Goal: Transaction & Acquisition: Obtain resource

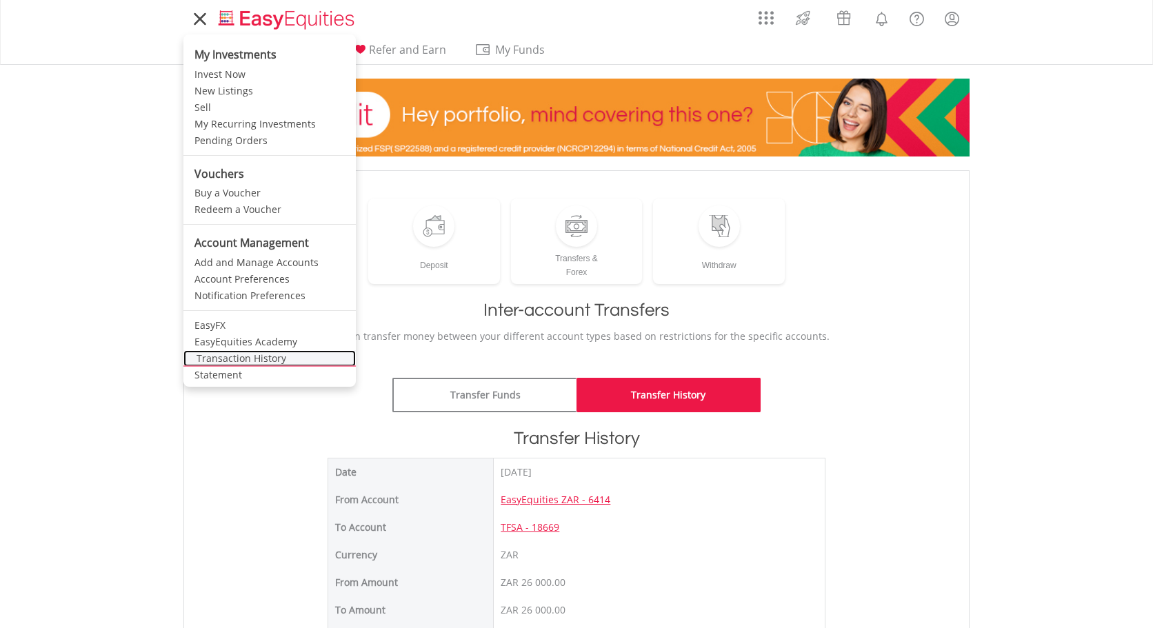
click at [243, 360] on link "Transaction History" at bounding box center [269, 358] width 172 height 17
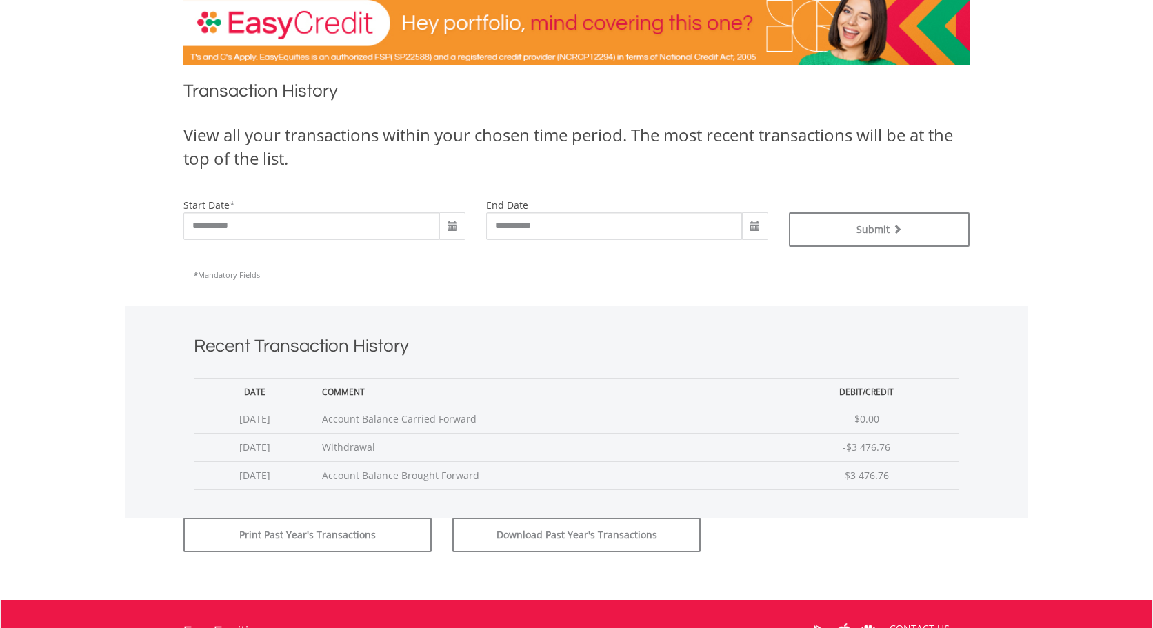
scroll to position [250, 0]
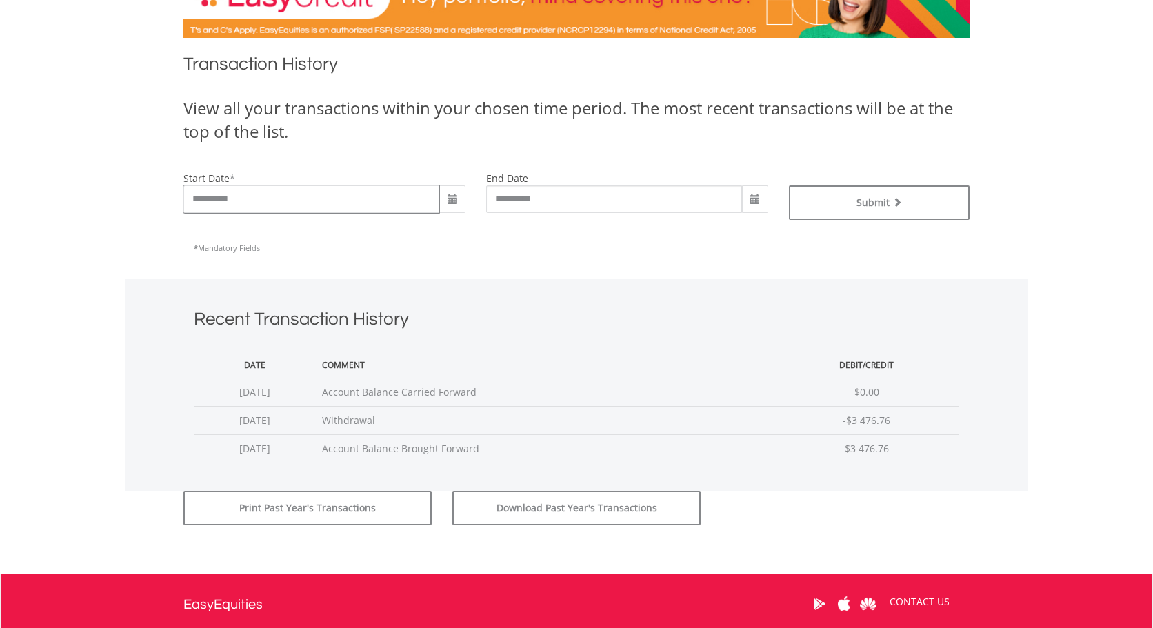
click at [272, 204] on input "**********" at bounding box center [311, 200] width 256 height 28
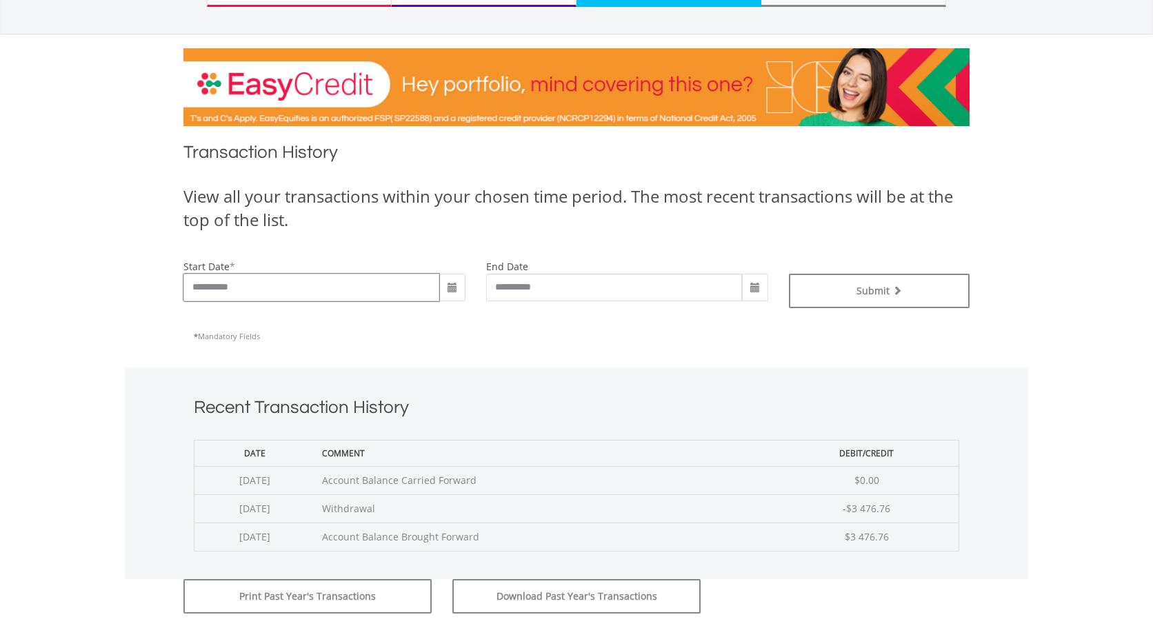
scroll to position [0, 0]
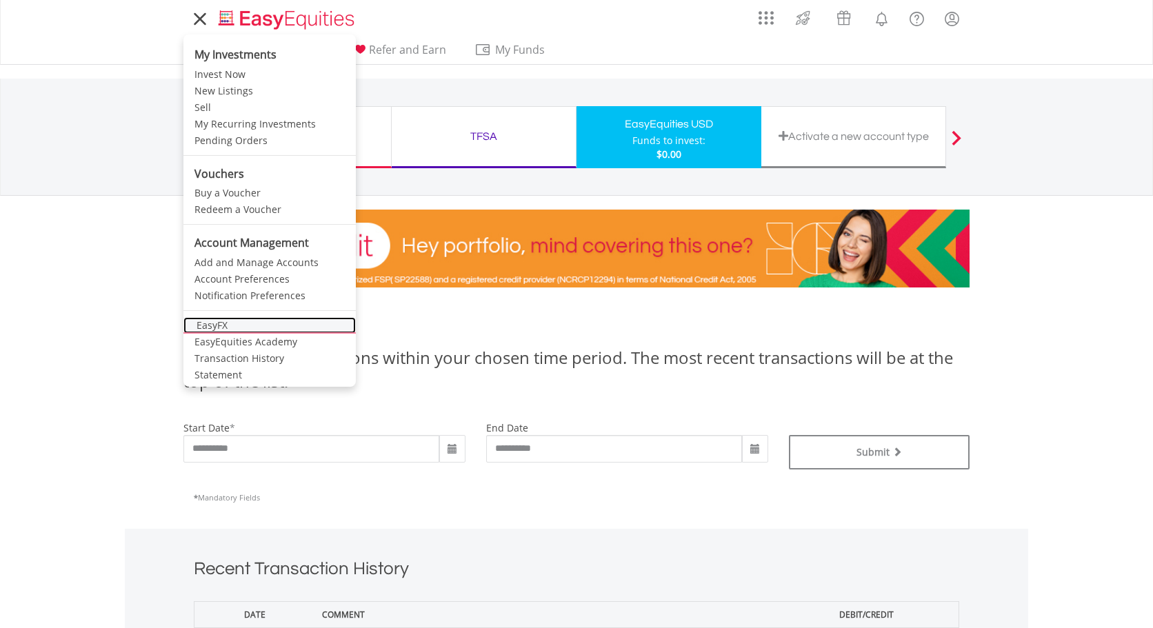
click at [239, 329] on link "EasyFX" at bounding box center [269, 325] width 172 height 17
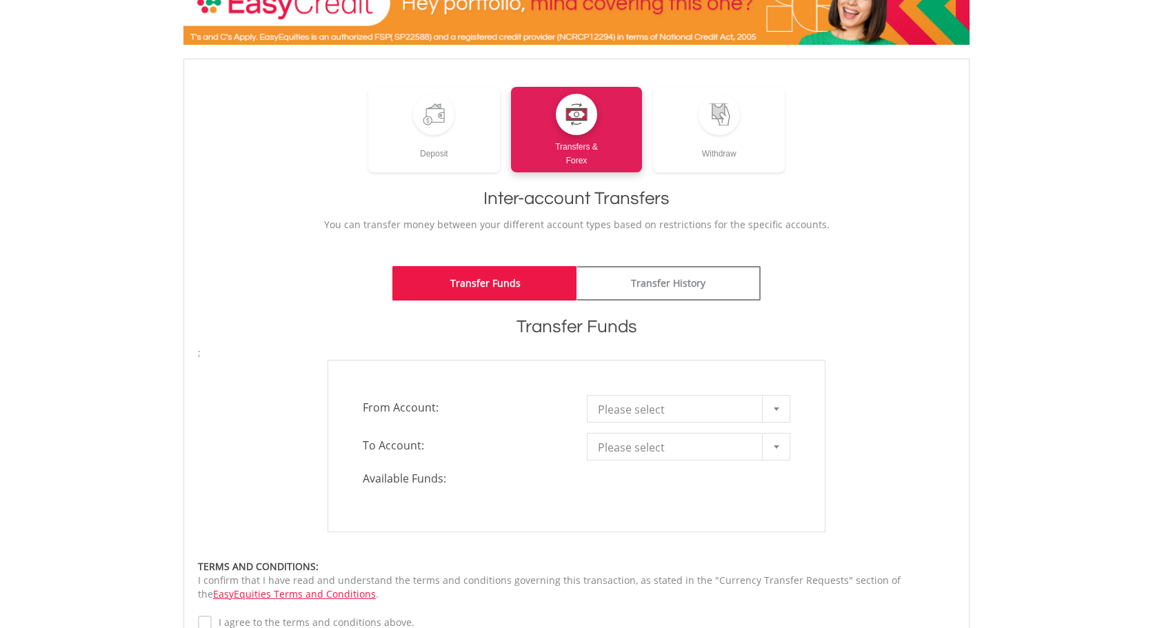
scroll to position [64, 0]
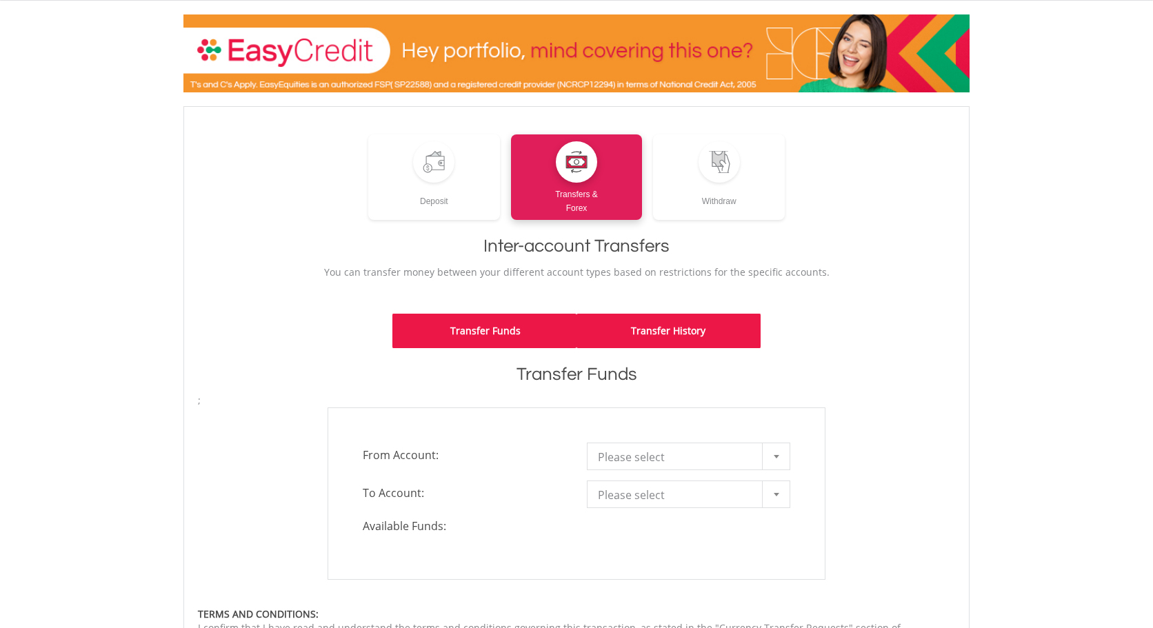
click at [643, 343] on link "Transfer History" at bounding box center [669, 331] width 184 height 34
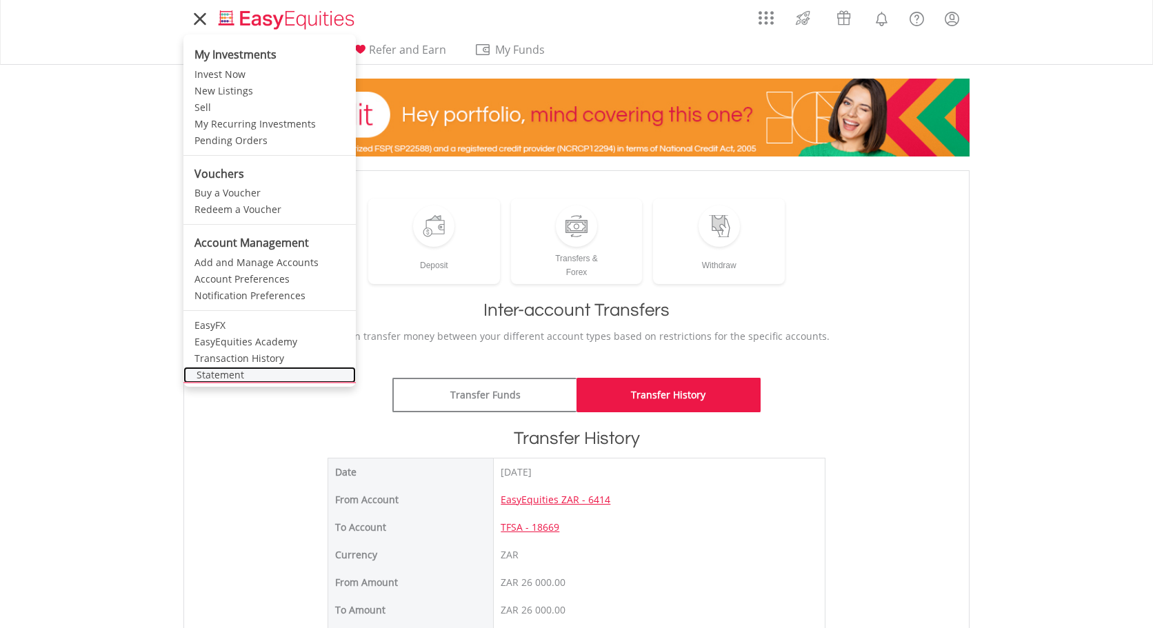
click at [235, 377] on link "Statement" at bounding box center [269, 375] width 172 height 17
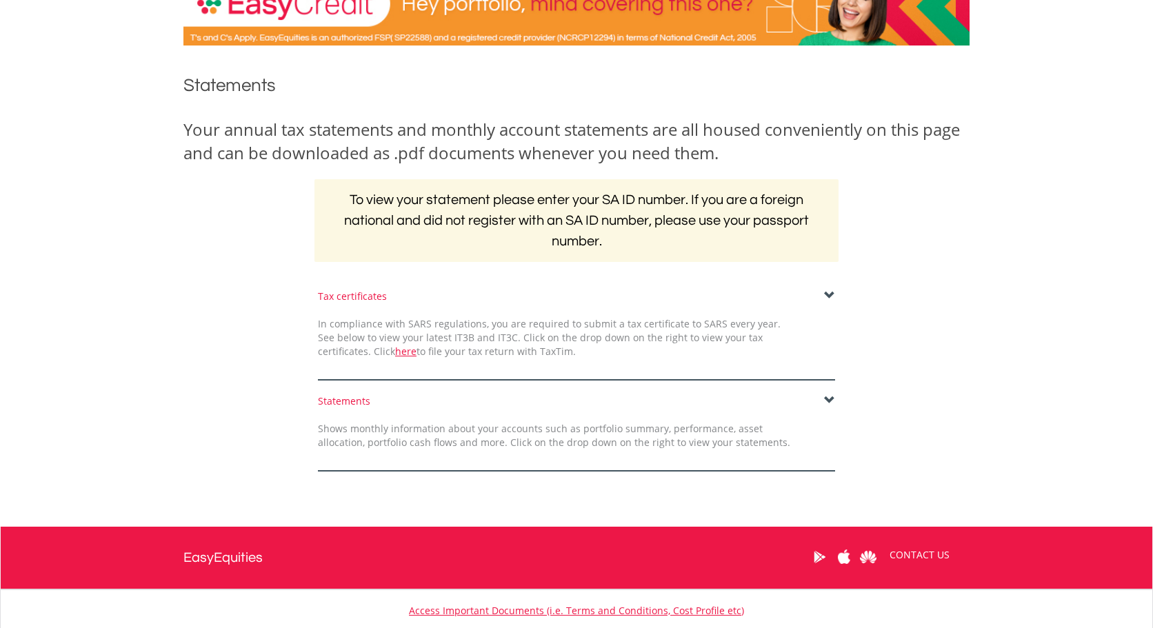
scroll to position [208, 0]
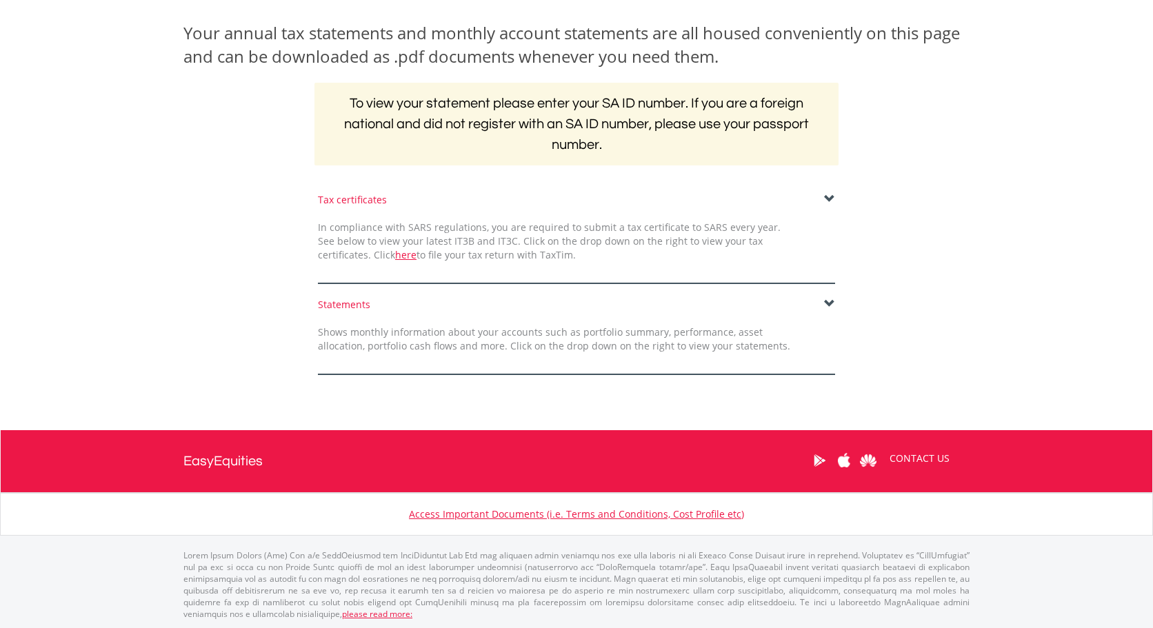
click at [828, 198] on span at bounding box center [829, 199] width 11 height 11
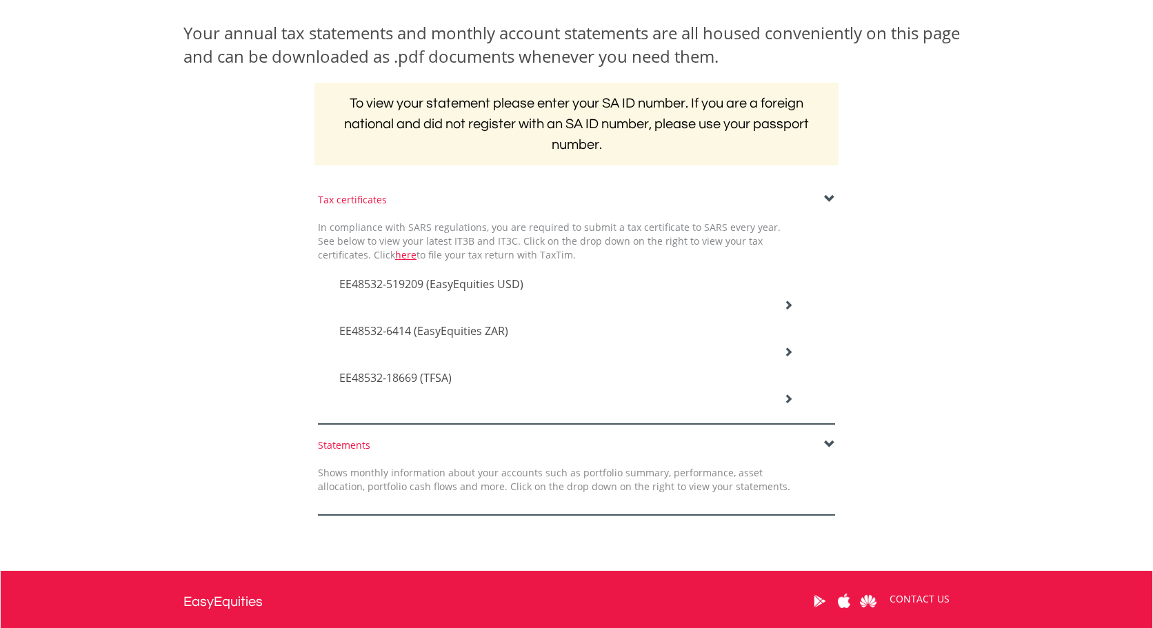
click at [787, 297] on div "EE48532-519209 (EasyEquities USD)" at bounding box center [566, 285] width 475 height 47
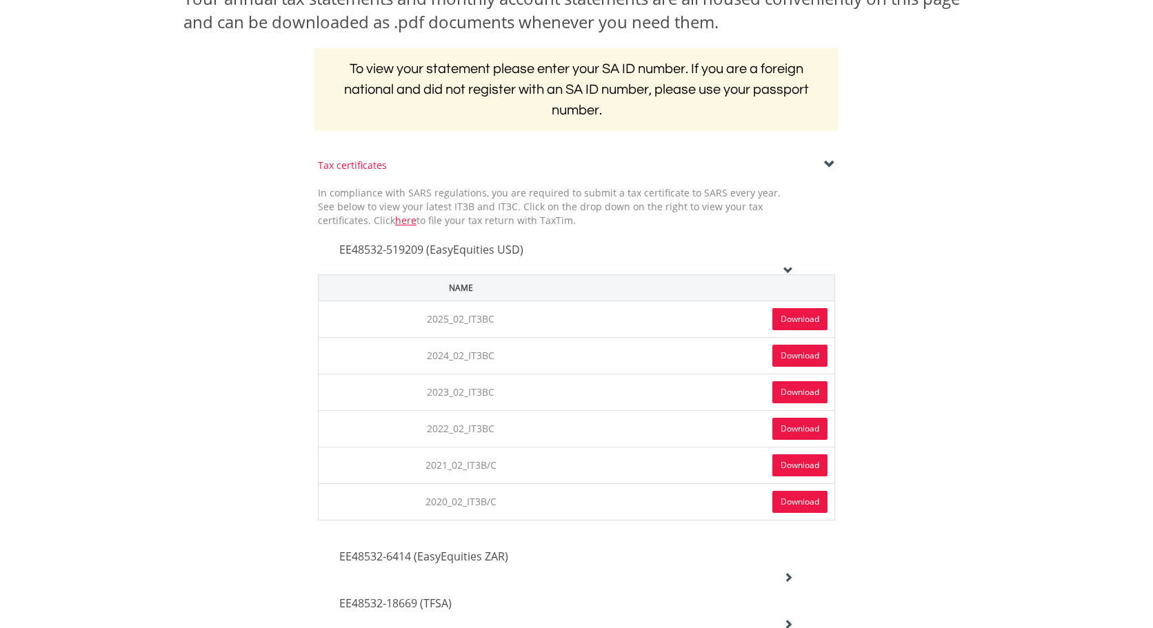
scroll to position [244, 0]
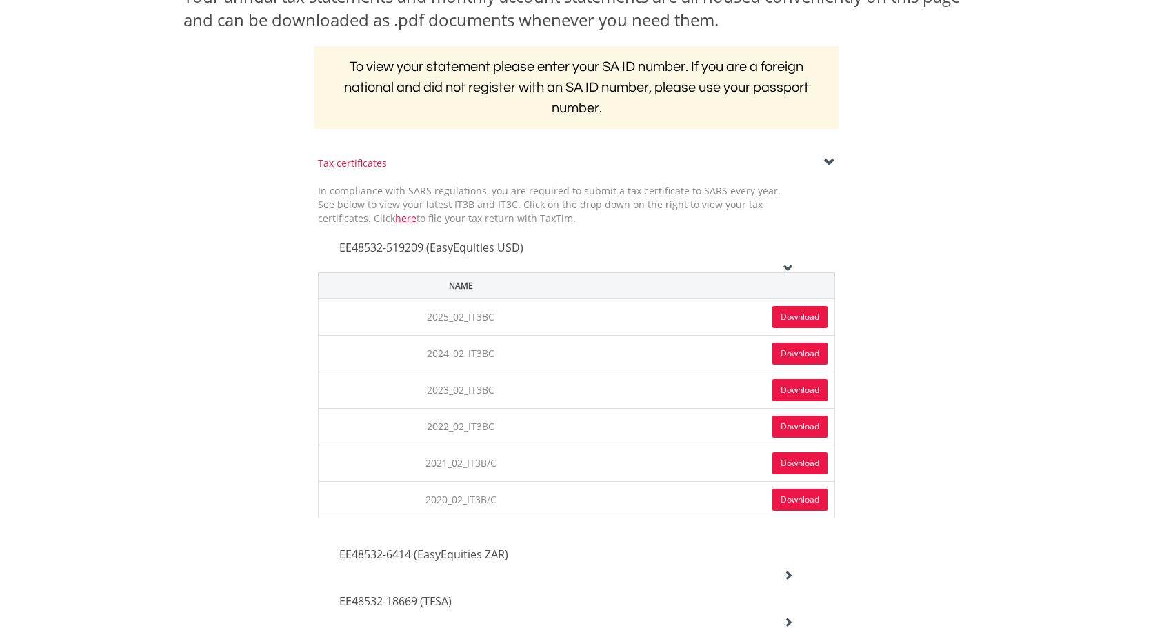
click at [788, 319] on link "Download" at bounding box center [799, 317] width 55 height 22
click at [661, 350] on td "Download" at bounding box center [719, 353] width 232 height 37
click at [773, 354] on link "Download" at bounding box center [799, 354] width 55 height 22
click at [628, 390] on td "Download" at bounding box center [719, 390] width 232 height 37
click at [776, 390] on link "Download" at bounding box center [799, 390] width 55 height 22
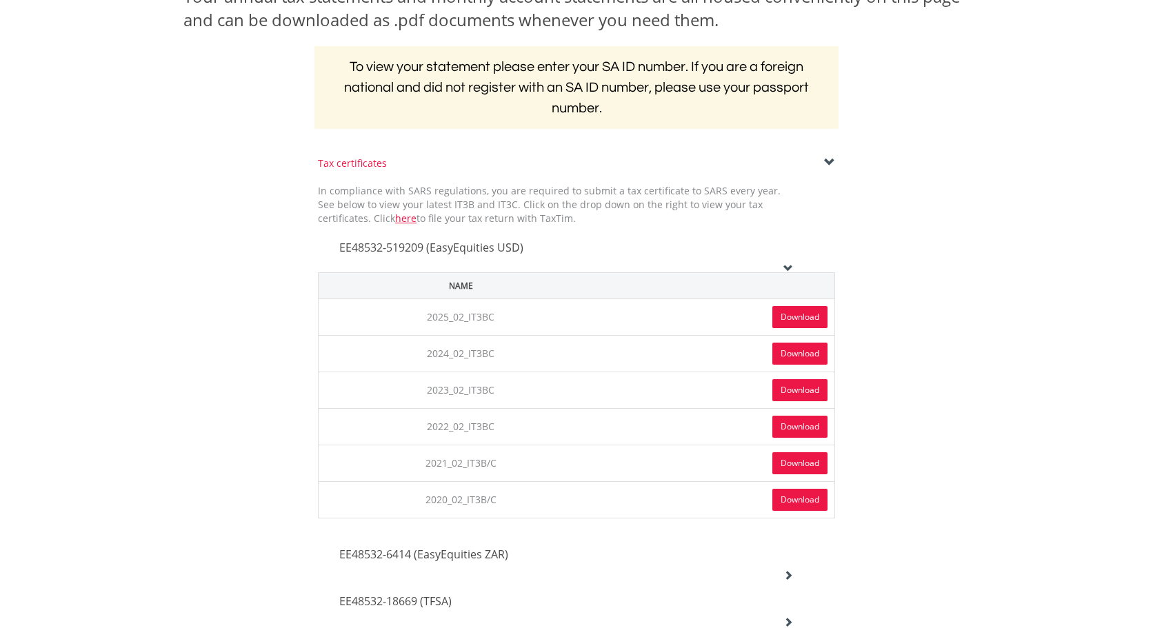
click at [687, 421] on td "Download" at bounding box center [719, 426] width 232 height 37
click at [786, 425] on link "Download" at bounding box center [799, 427] width 55 height 22
click at [750, 466] on td "Download" at bounding box center [719, 463] width 232 height 37
click at [792, 465] on link "Download" at bounding box center [799, 463] width 55 height 22
click at [732, 500] on td "Download" at bounding box center [719, 499] width 232 height 37
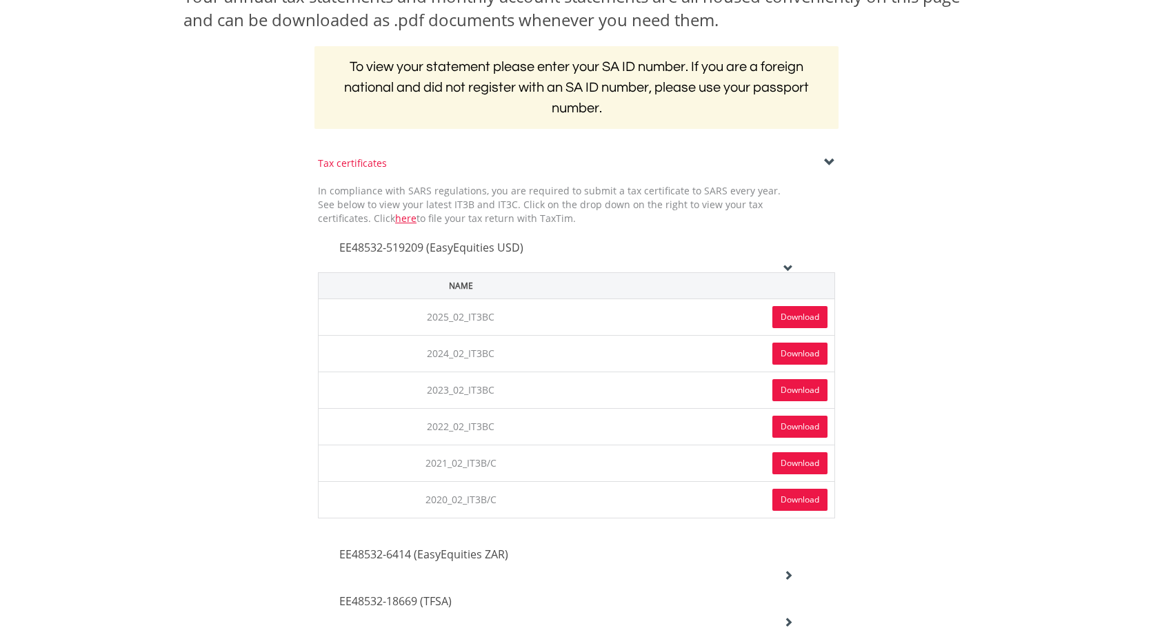
click at [801, 500] on link "Download" at bounding box center [799, 500] width 55 height 22
click at [192, 421] on div "Tax certificates In compliance with SARS regulations, you are required to submi…" at bounding box center [576, 403] width 807 height 492
click at [826, 163] on span at bounding box center [829, 162] width 11 height 11
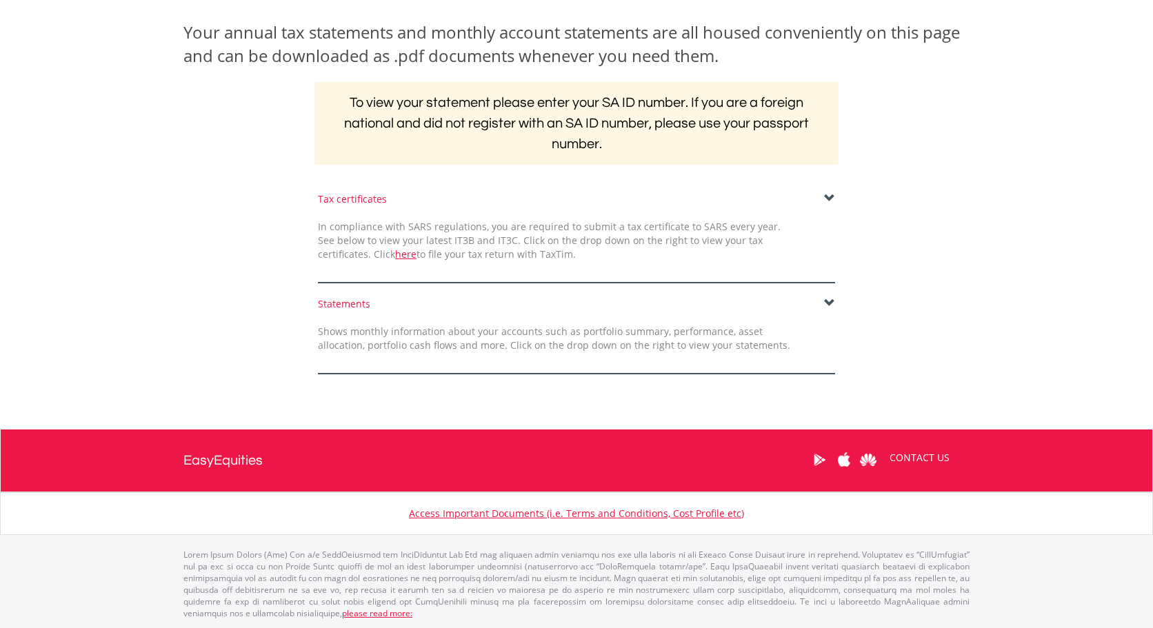
scroll to position [208, 0]
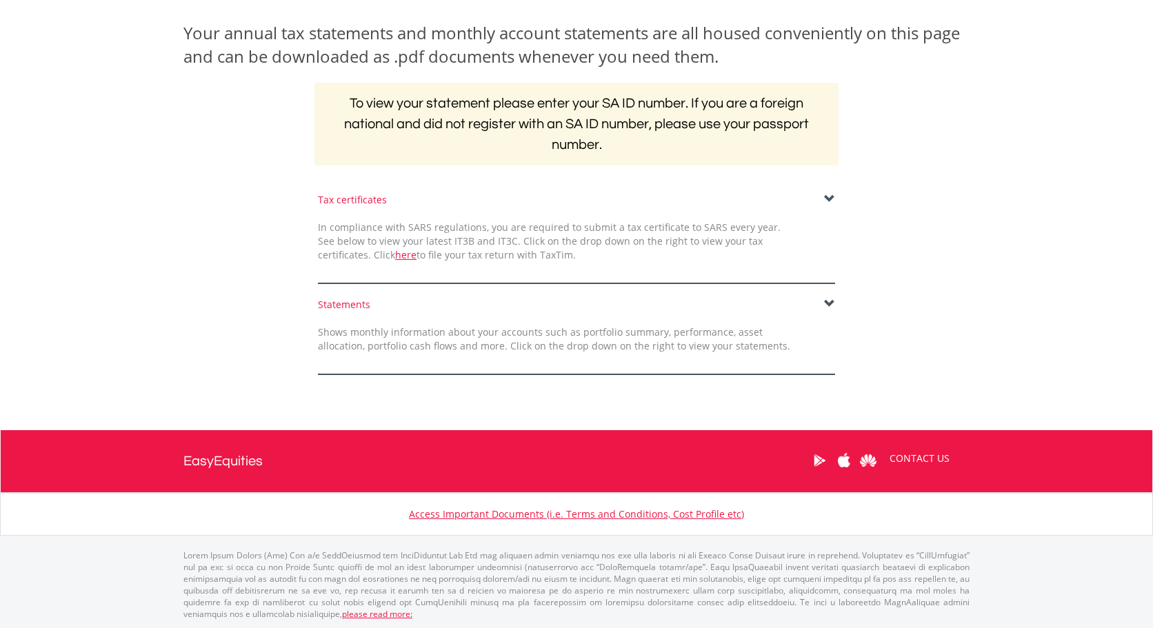
click at [830, 301] on span at bounding box center [829, 304] width 11 height 11
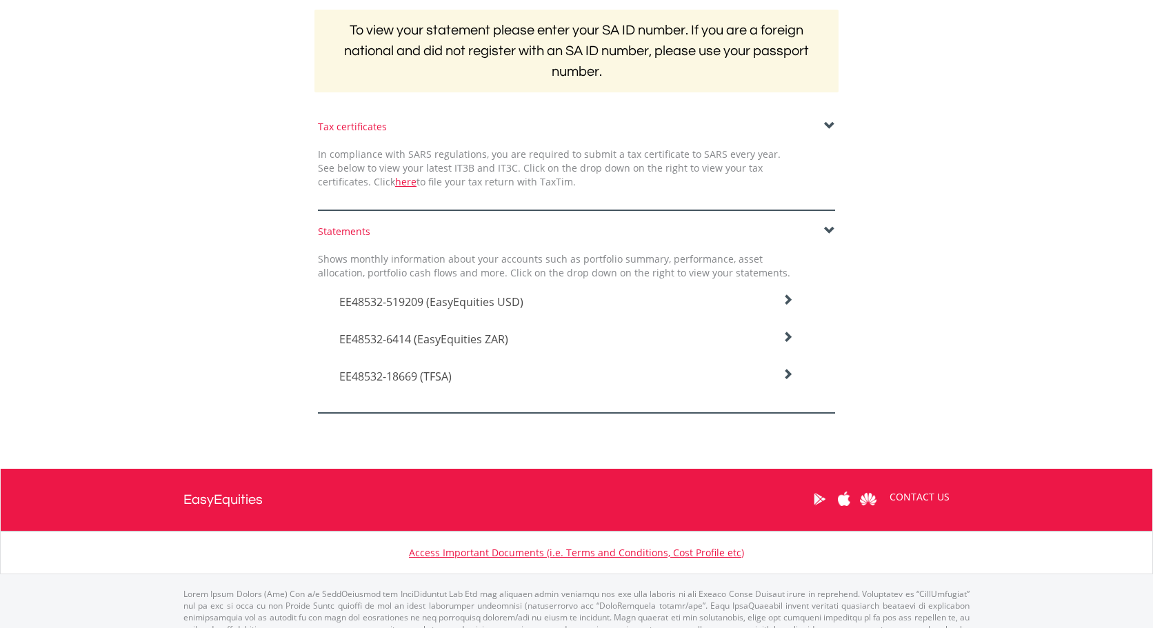
scroll to position [283, 0]
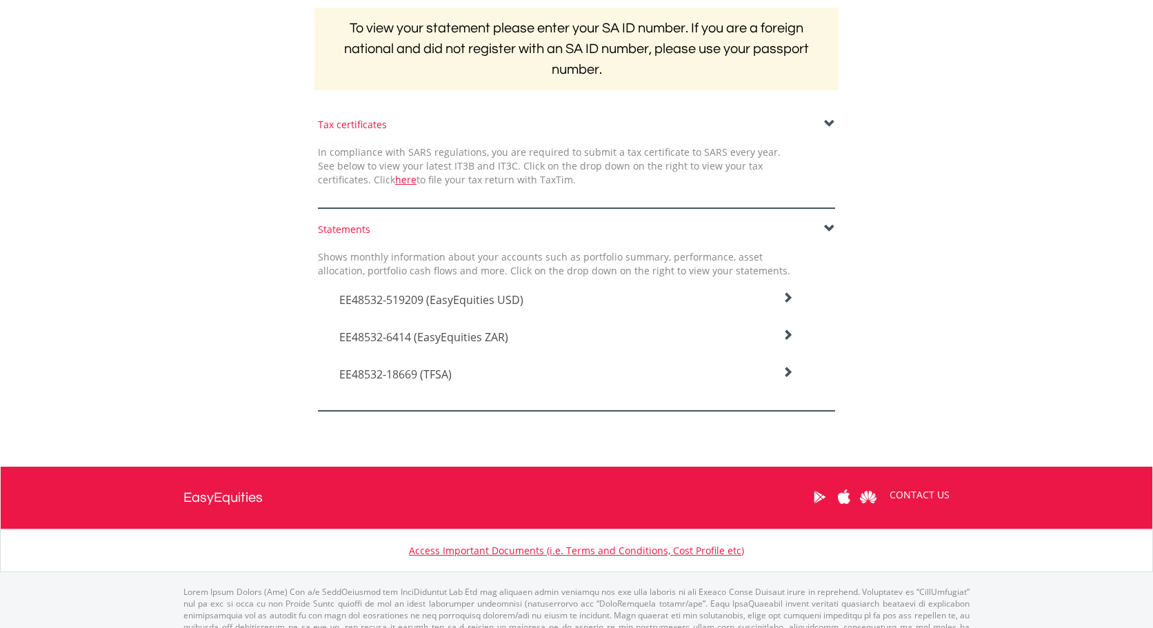
click at [792, 292] on icon at bounding box center [787, 297] width 11 height 11
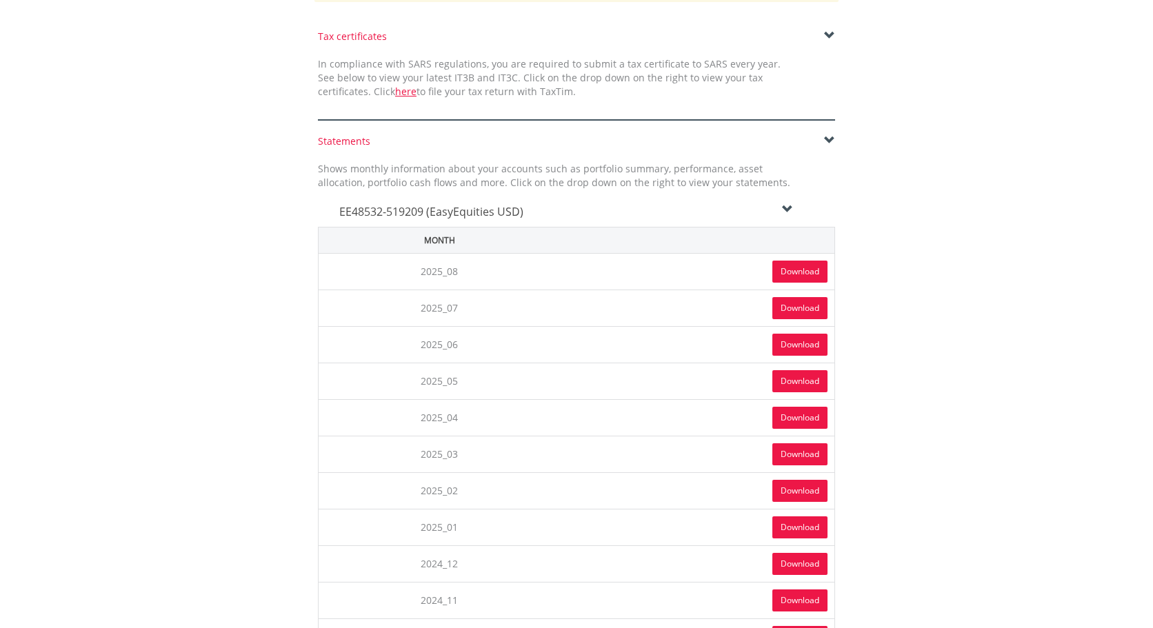
scroll to position [377, 0]
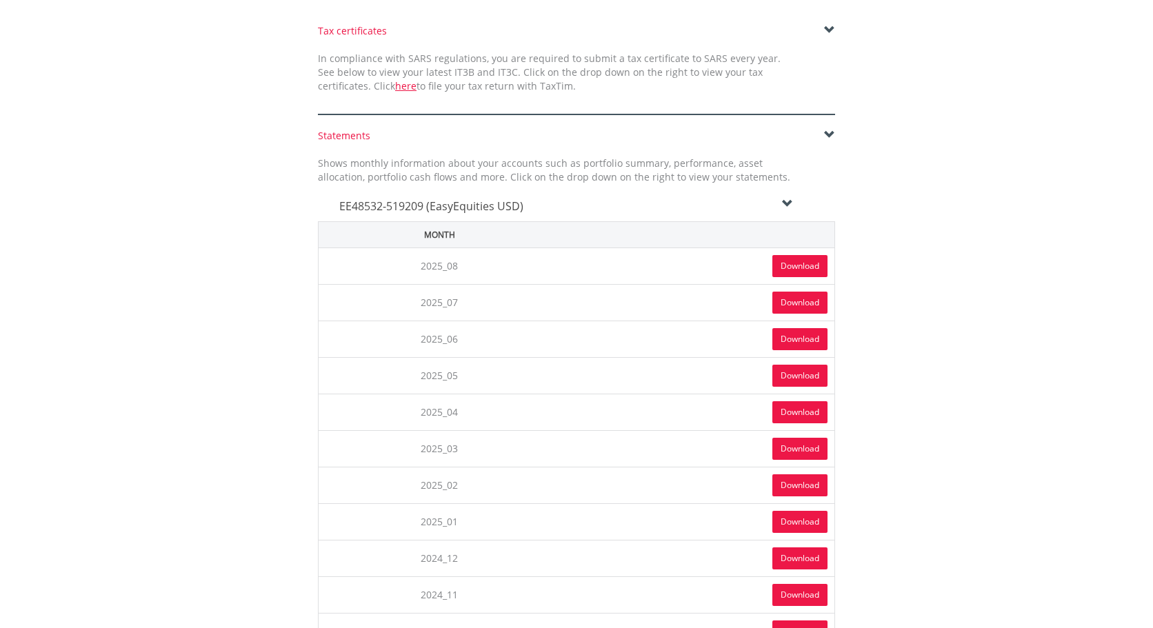
click at [809, 267] on link "Download" at bounding box center [799, 266] width 55 height 22
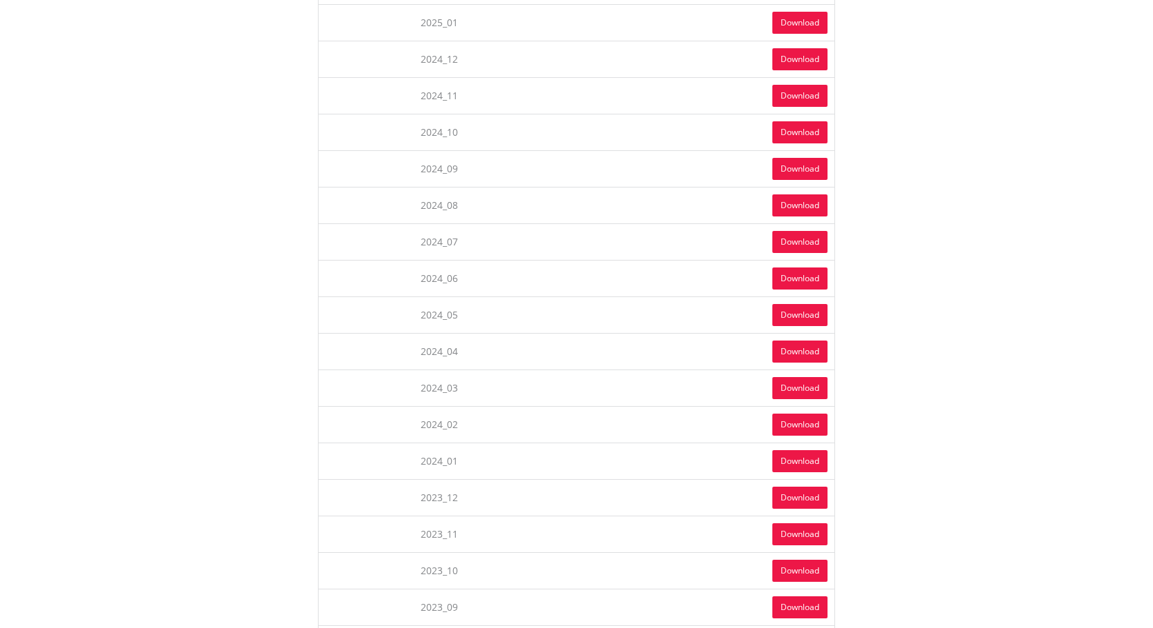
scroll to position [865, 0]
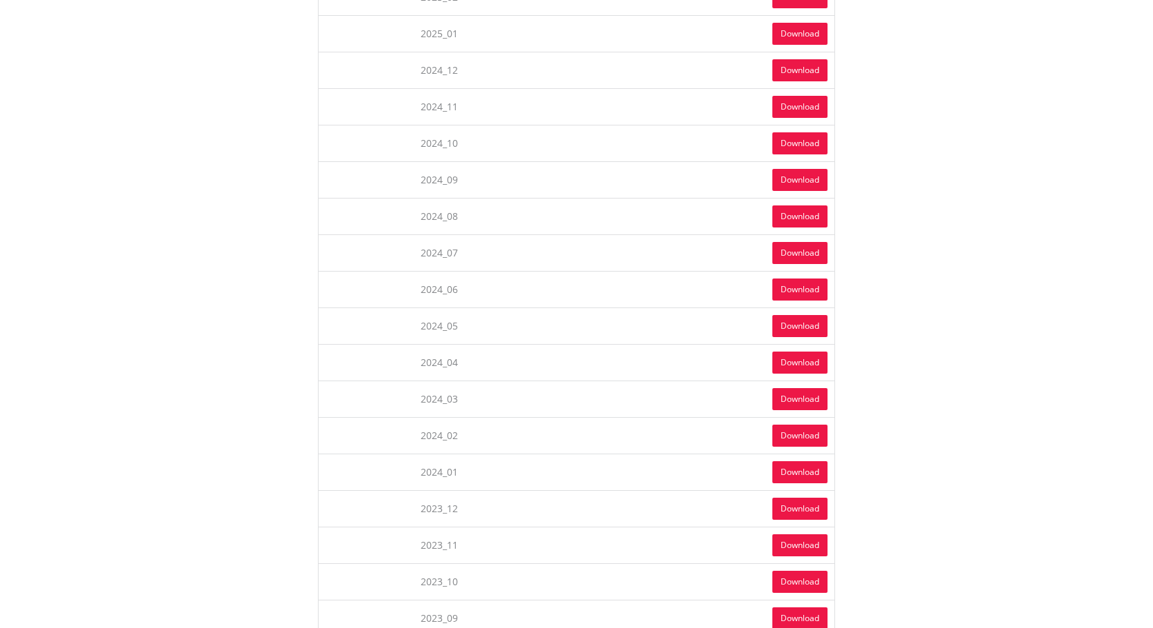
click at [793, 74] on link "Download" at bounding box center [799, 70] width 55 height 22
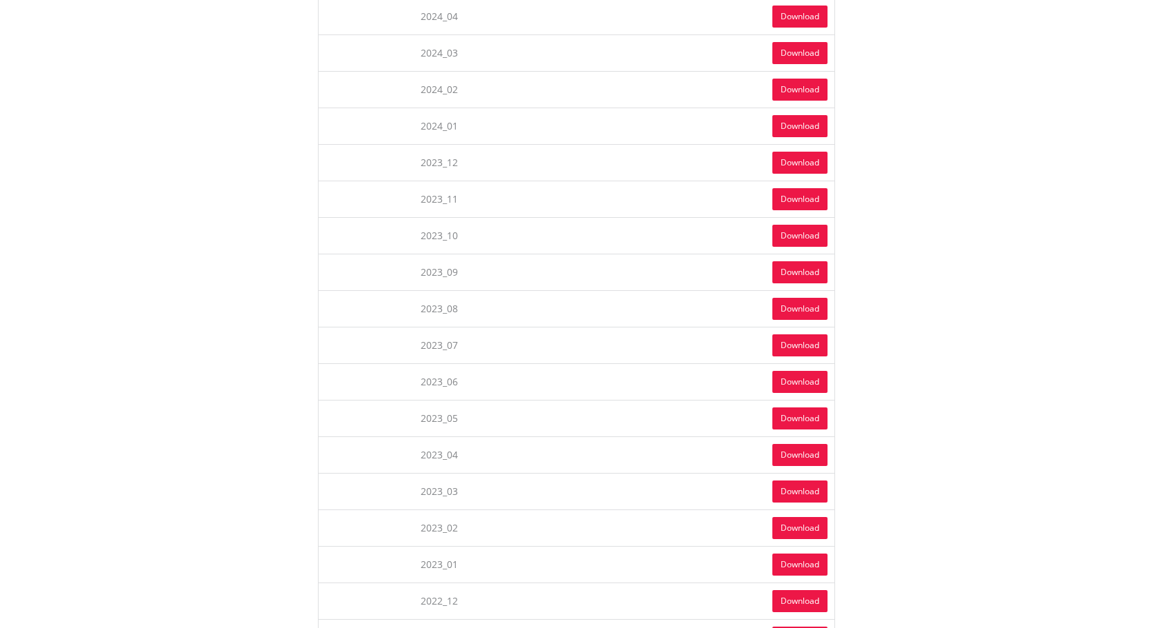
scroll to position [1215, 0]
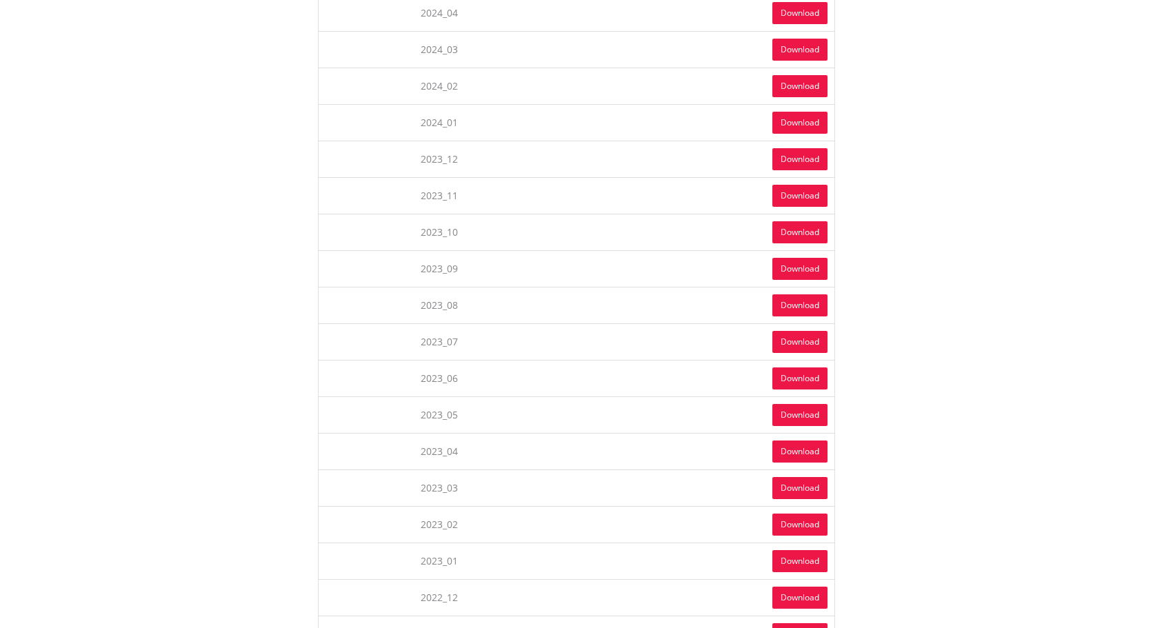
click at [782, 160] on link "Download" at bounding box center [799, 159] width 55 height 22
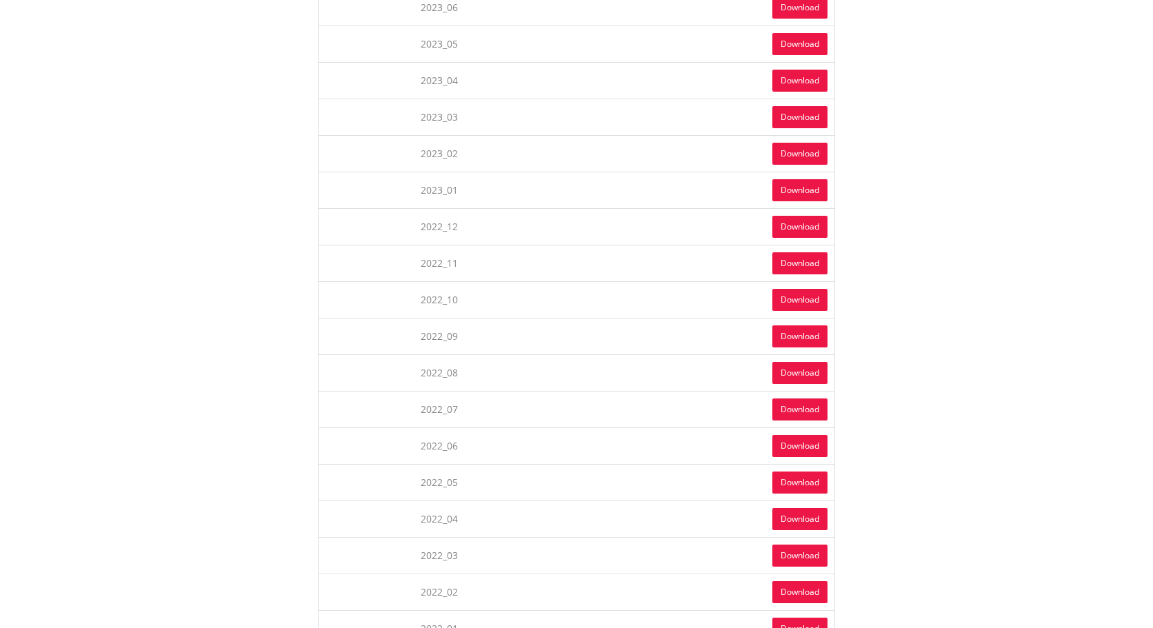
scroll to position [1604, 0]
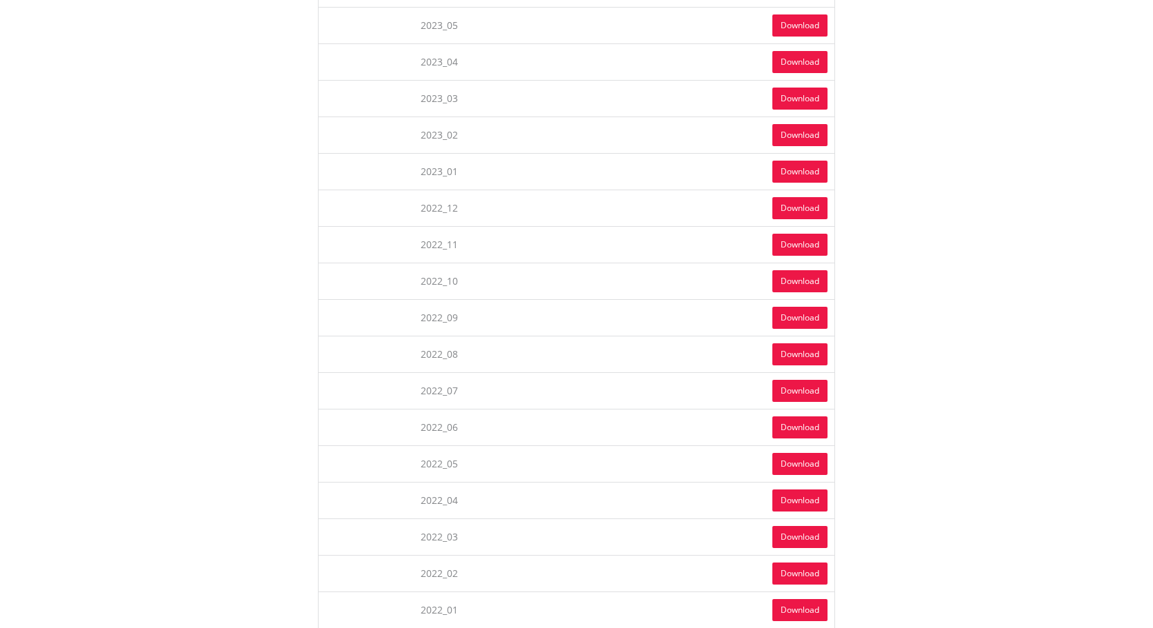
click at [793, 207] on link "Download" at bounding box center [799, 208] width 55 height 22
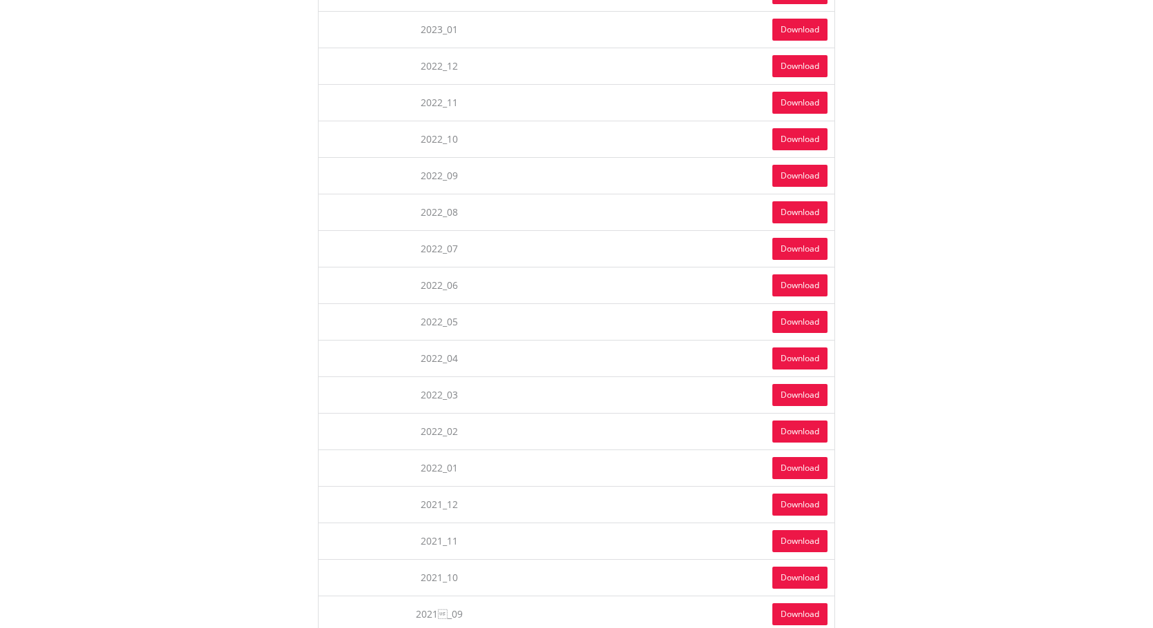
scroll to position [1743, 0]
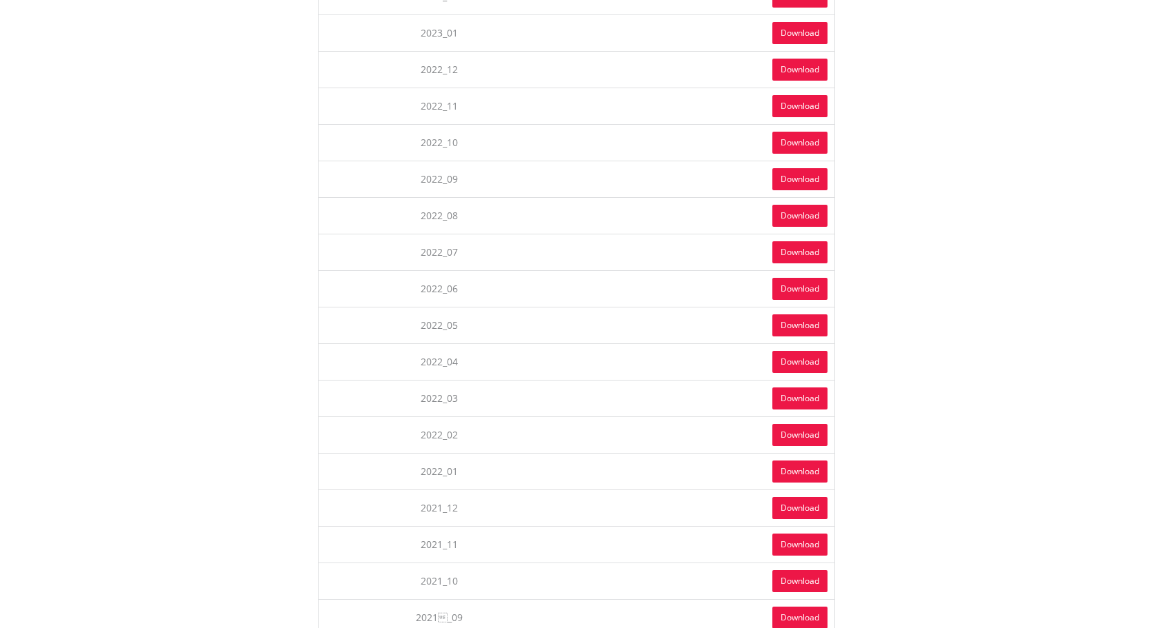
click at [783, 75] on link "Download" at bounding box center [799, 70] width 55 height 22
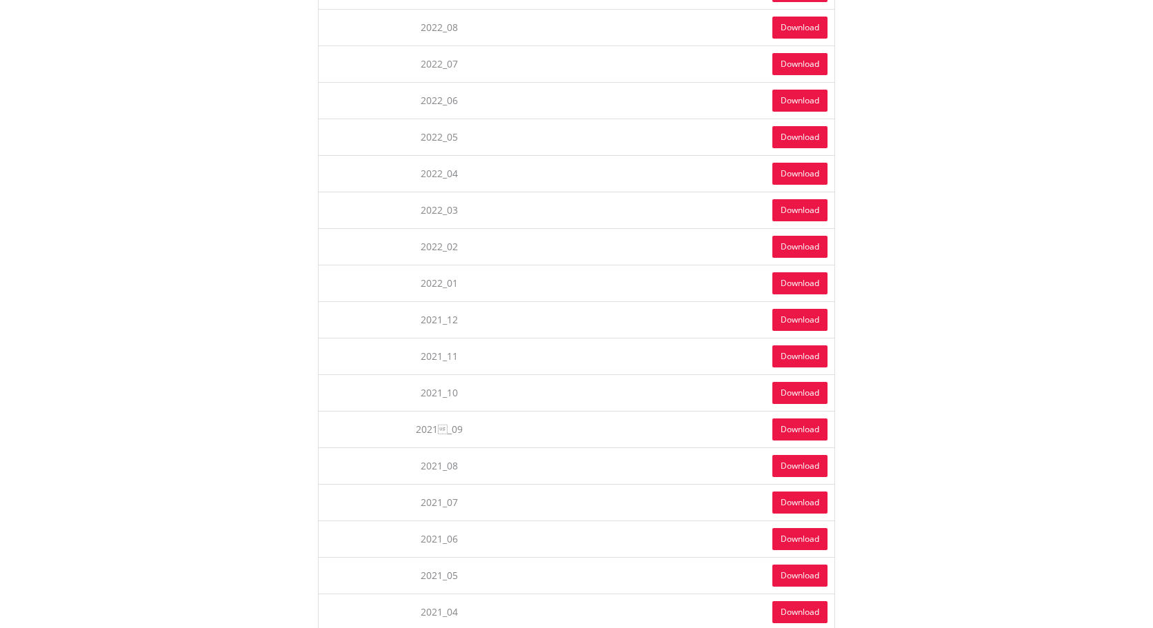
scroll to position [1937, 0]
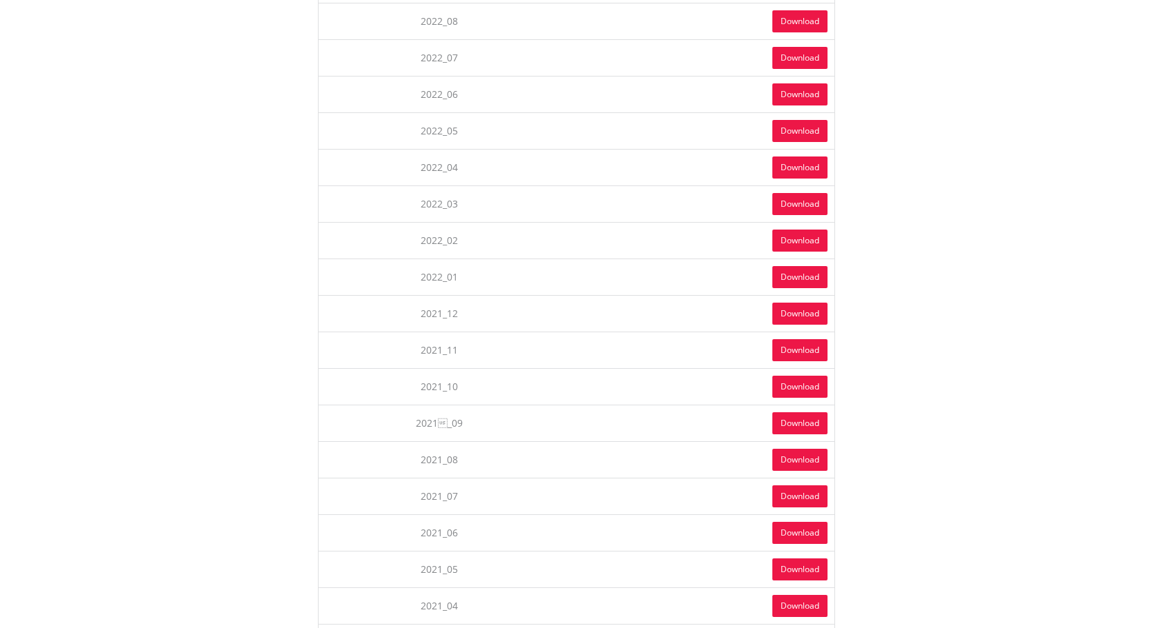
click at [784, 314] on link "Download" at bounding box center [799, 314] width 55 height 22
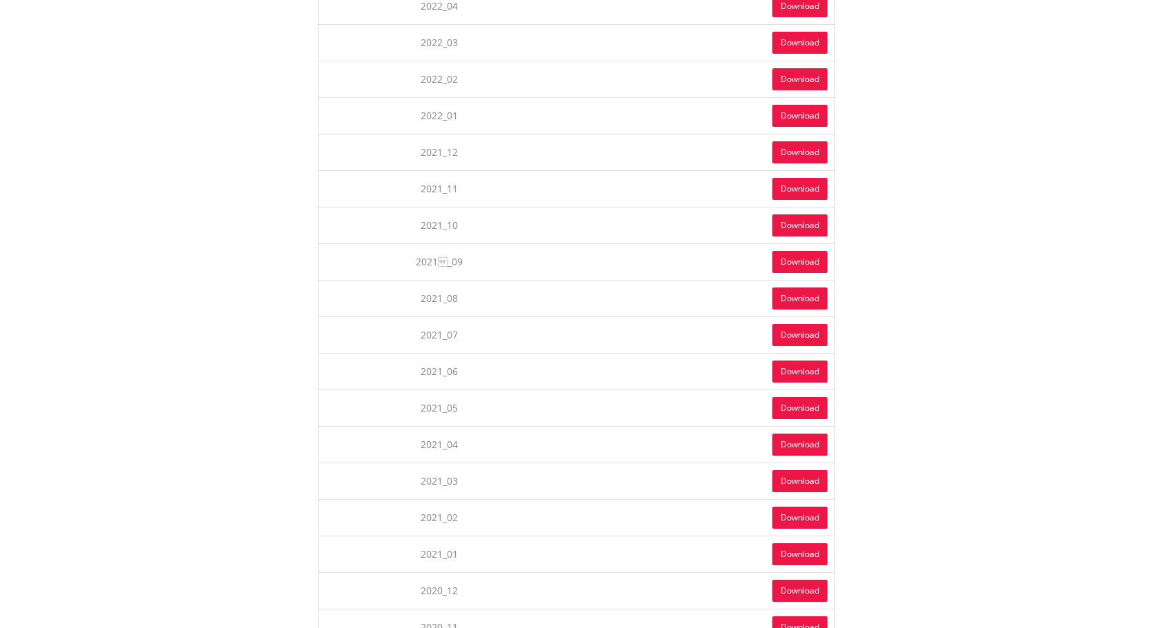
scroll to position [2070, 0]
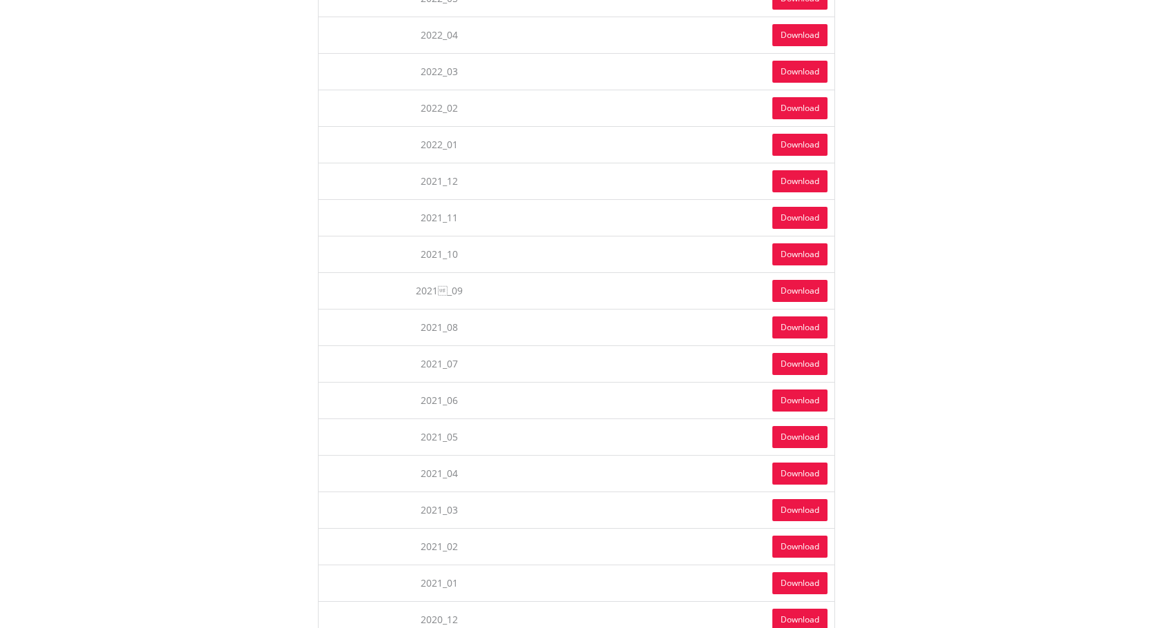
click at [803, 179] on link "Download" at bounding box center [799, 181] width 55 height 22
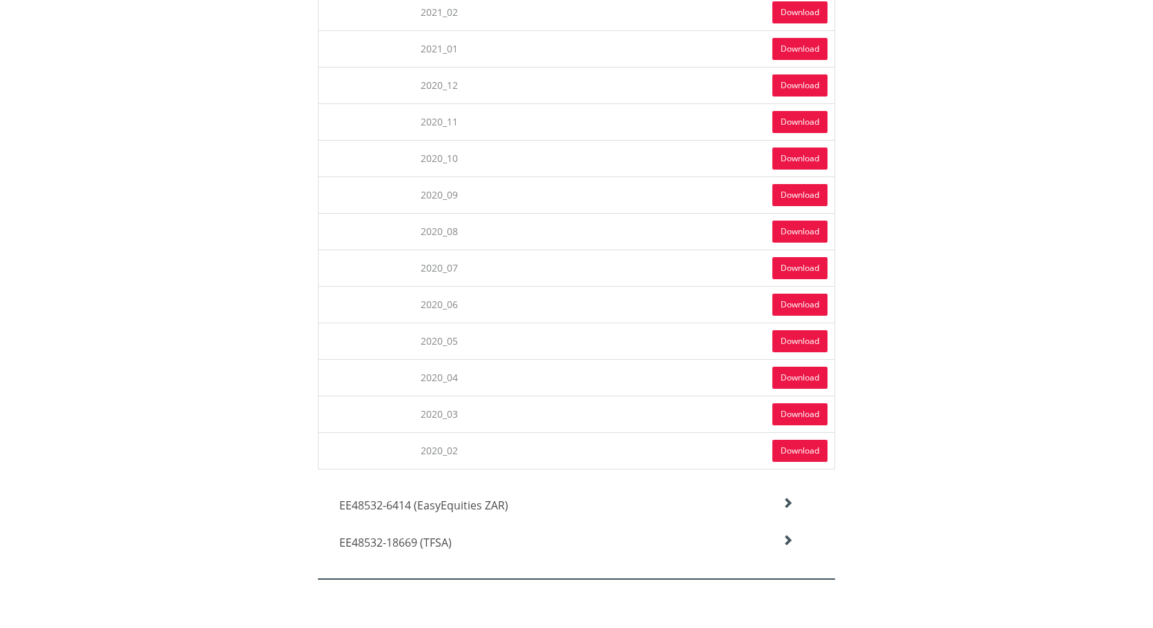
scroll to position [2590, 0]
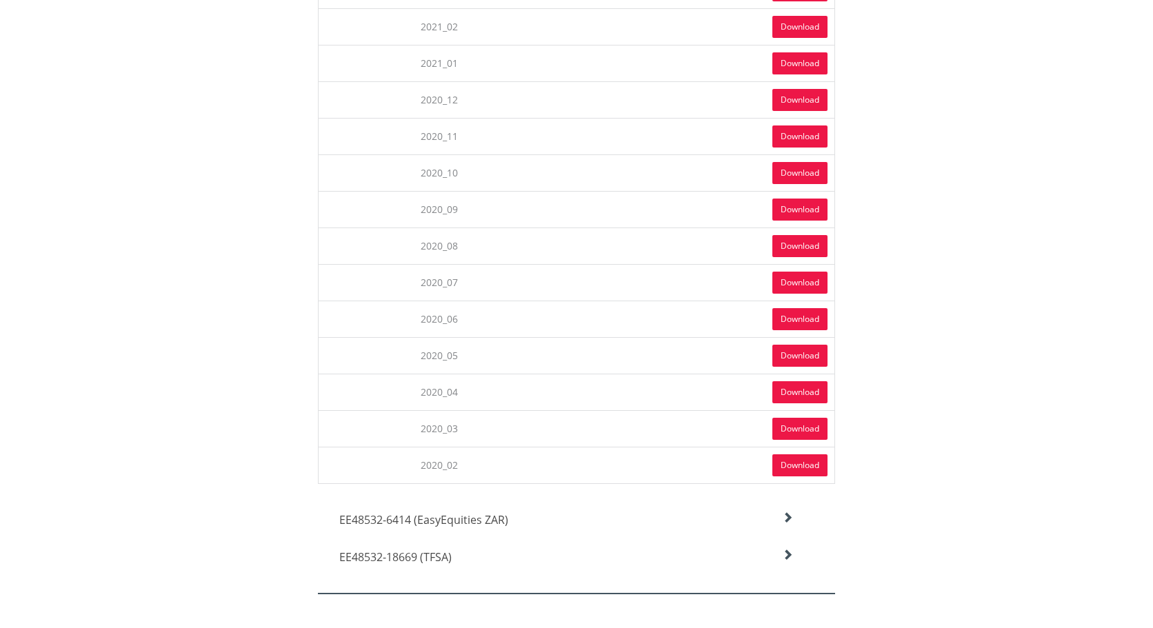
click at [797, 101] on link "Download" at bounding box center [799, 100] width 55 height 22
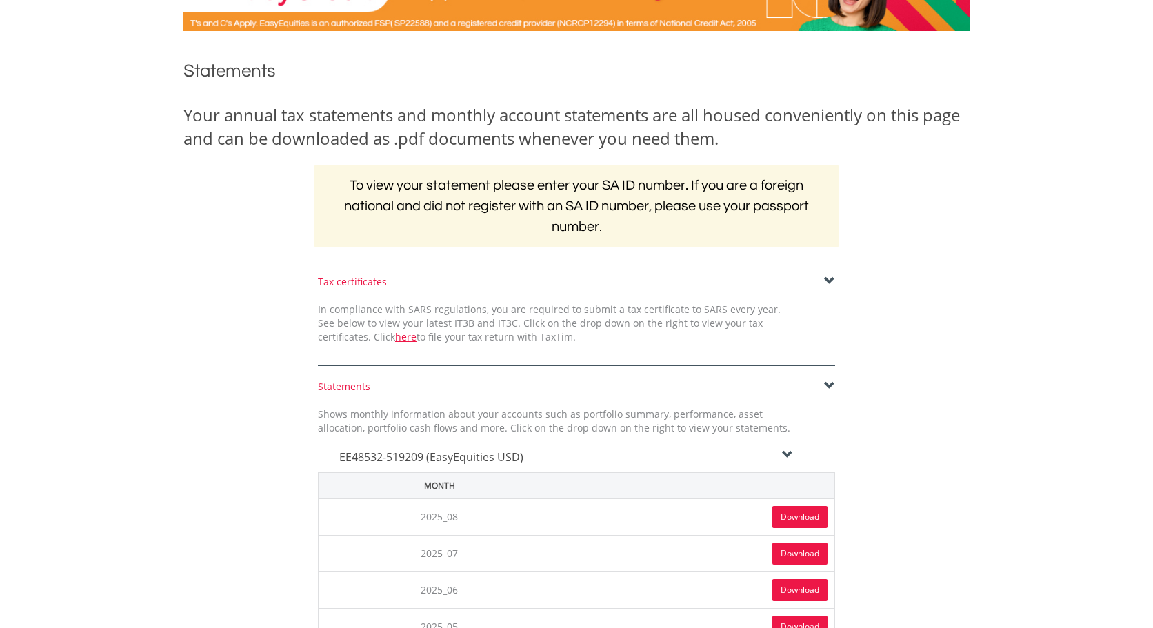
scroll to position [0, 0]
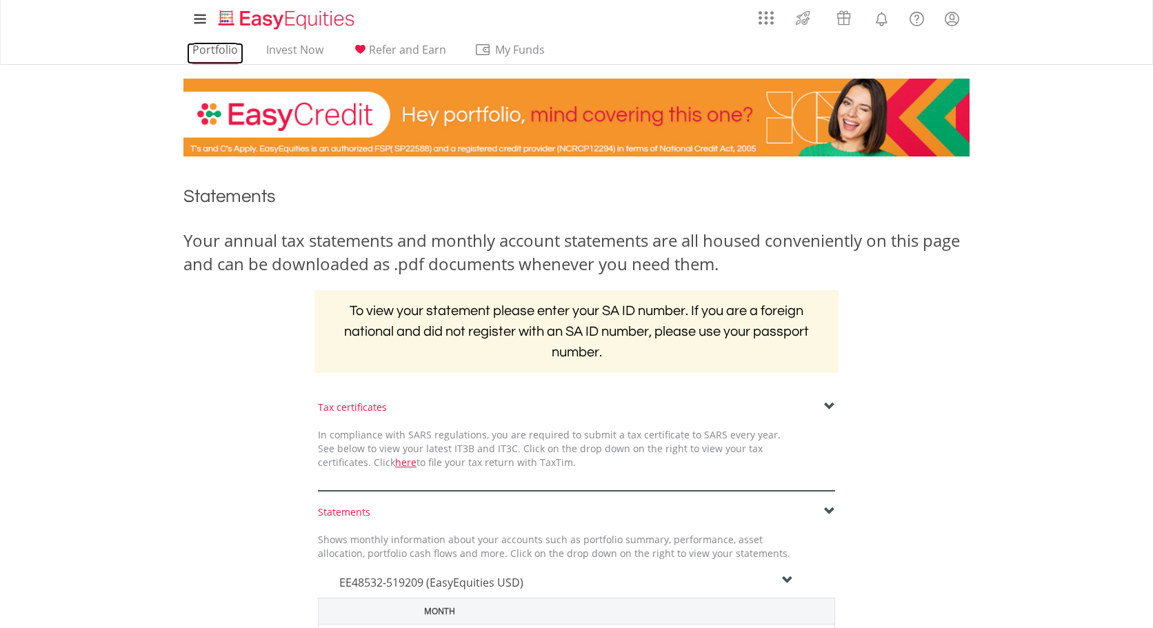
click at [218, 48] on link "Portfolio" at bounding box center [215, 53] width 57 height 21
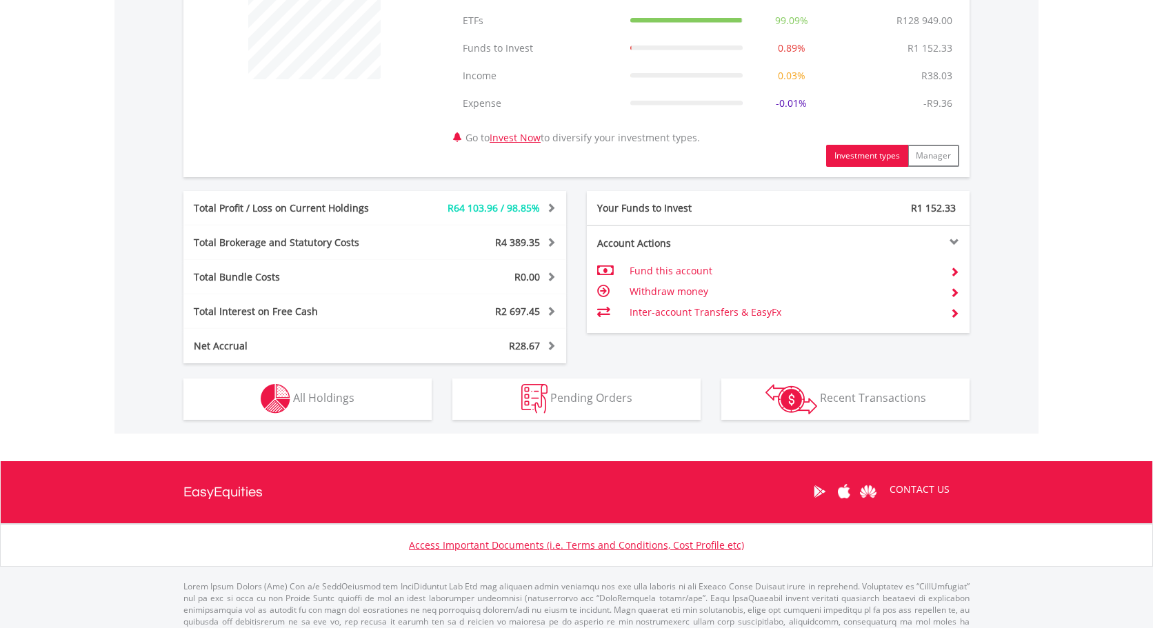
scroll to position [621, 0]
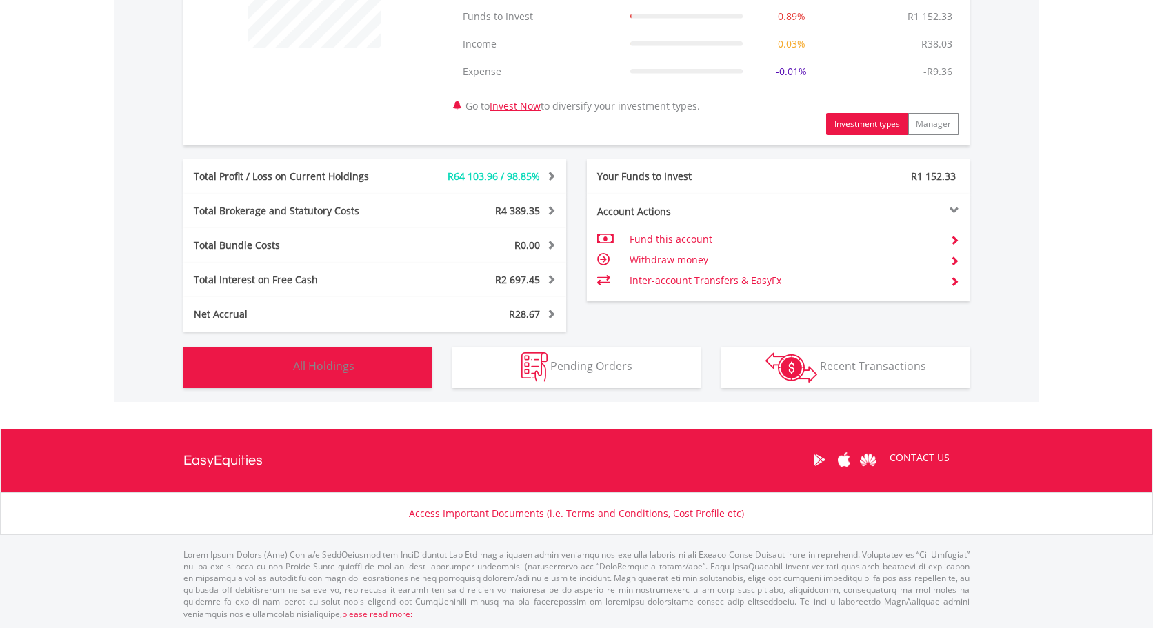
click at [291, 379] on button "Holdings All Holdings" at bounding box center [307, 367] width 248 height 41
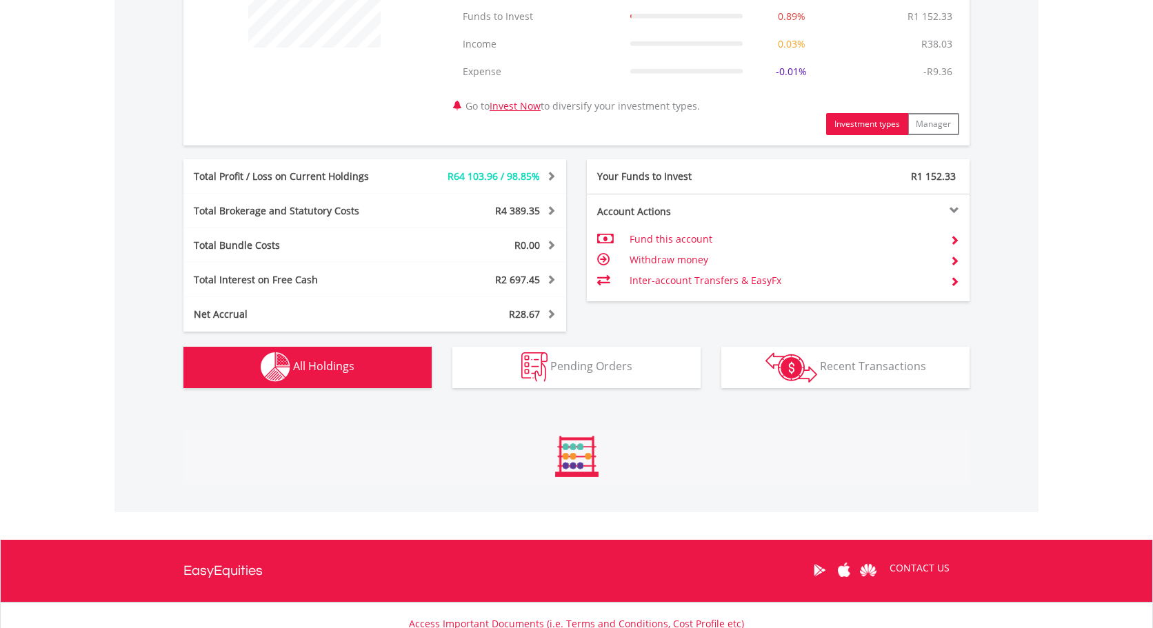
scroll to position [1050, 0]
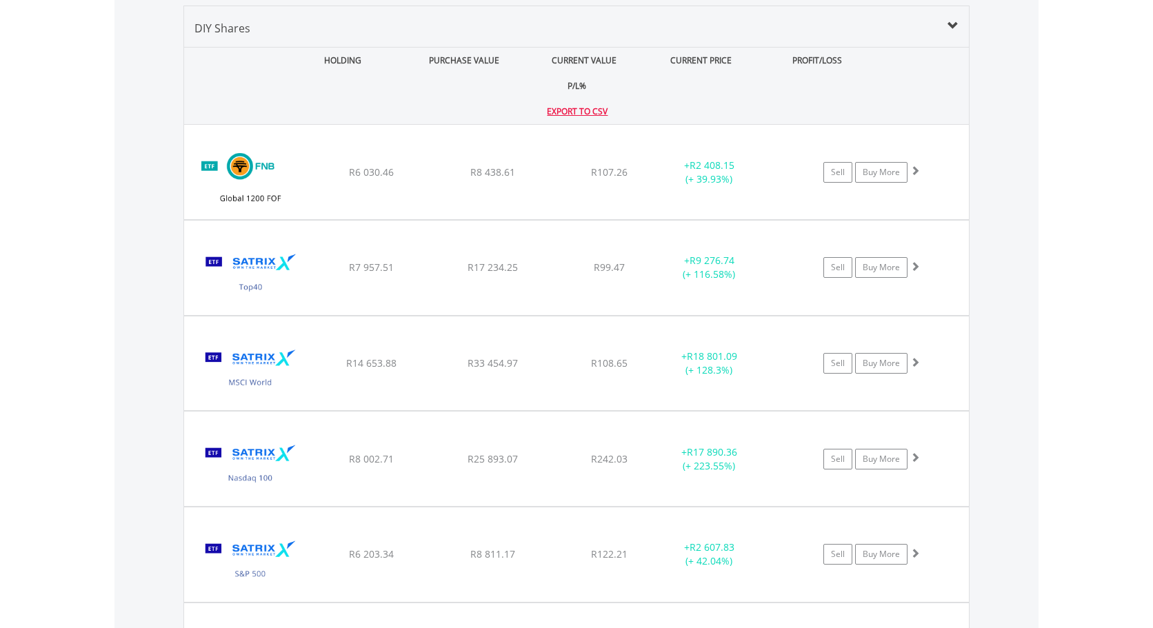
click at [526, 49] on div "CURRENT VALUE" at bounding box center [585, 61] width 118 height 26
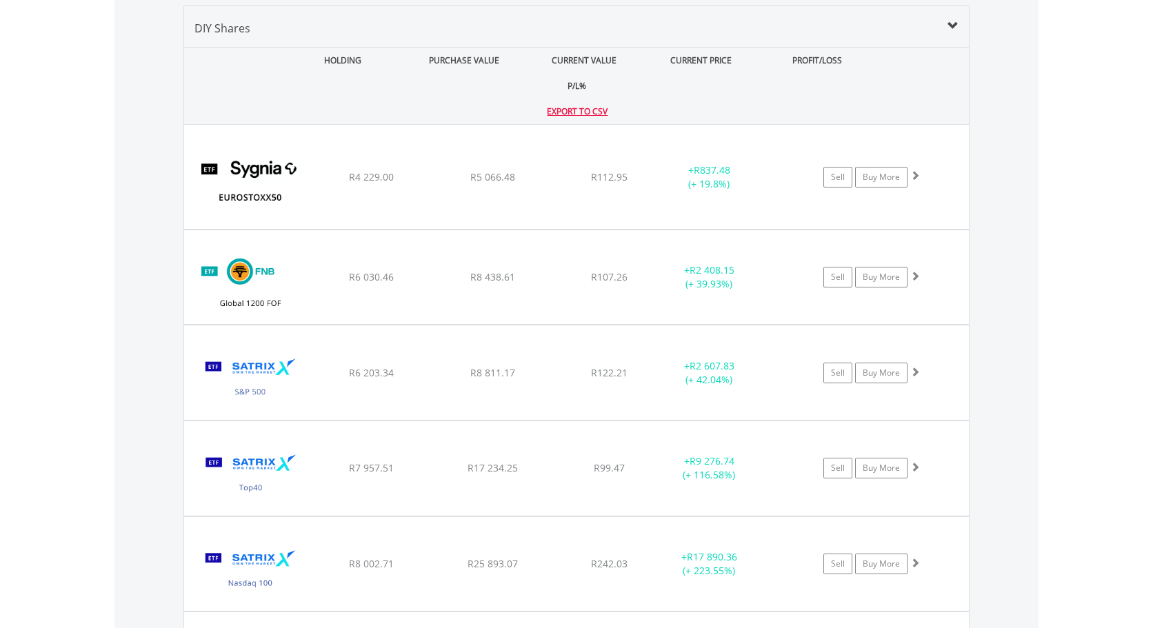
click at [526, 48] on div "CURRENT VALUE" at bounding box center [585, 61] width 118 height 26
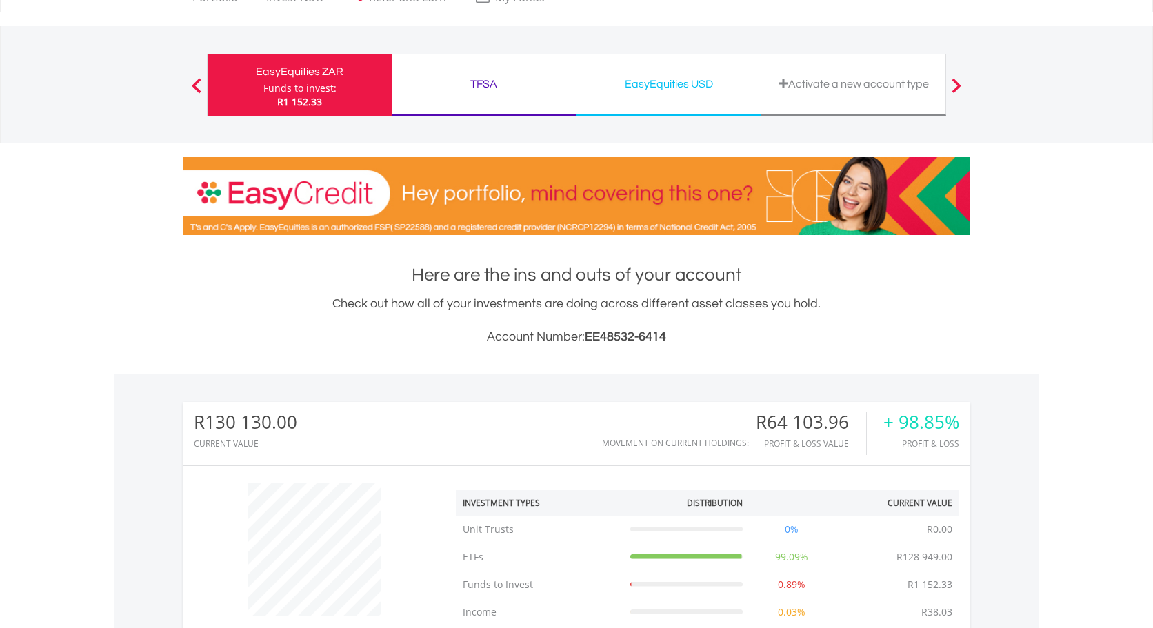
scroll to position [0, 0]
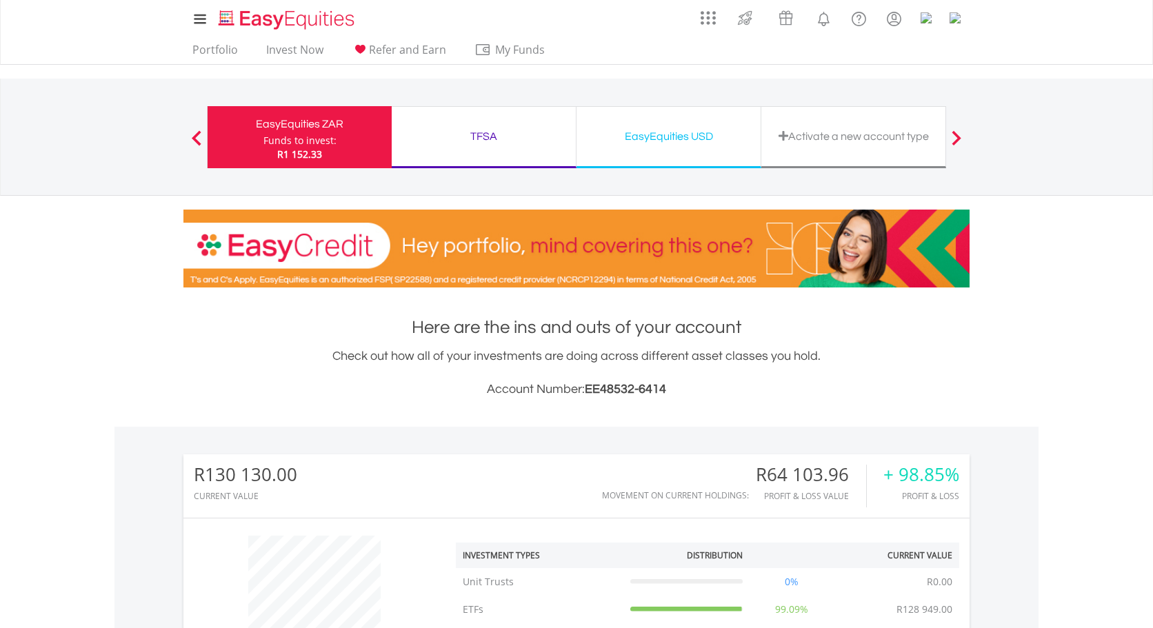
click at [484, 141] on div "TFSA" at bounding box center [484, 136] width 168 height 19
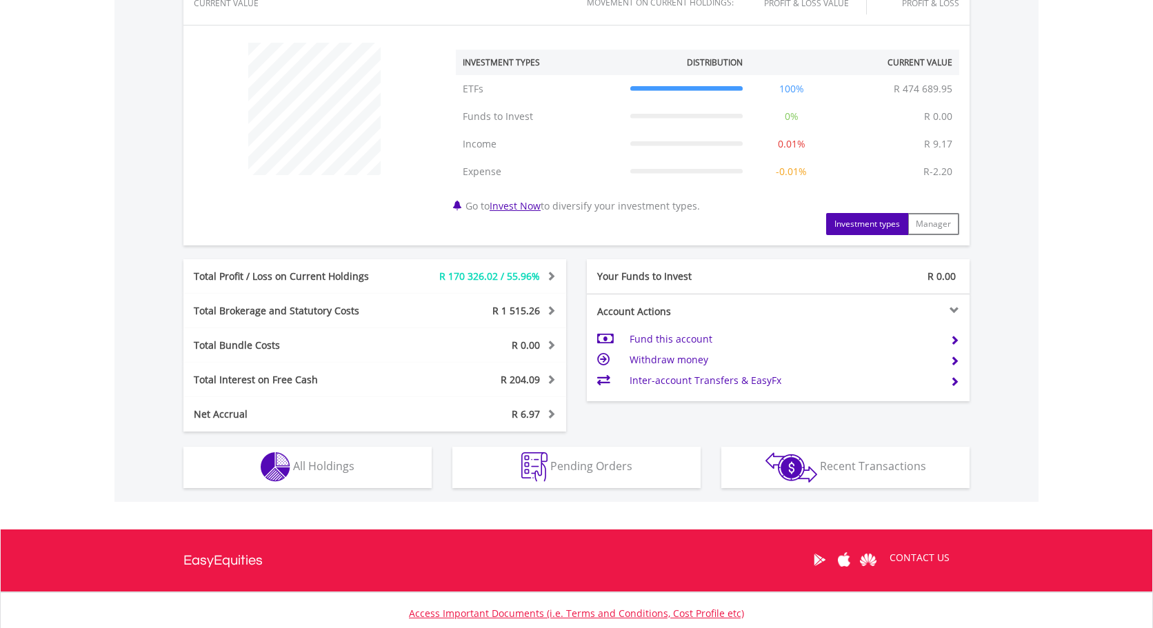
scroll to position [593, 0]
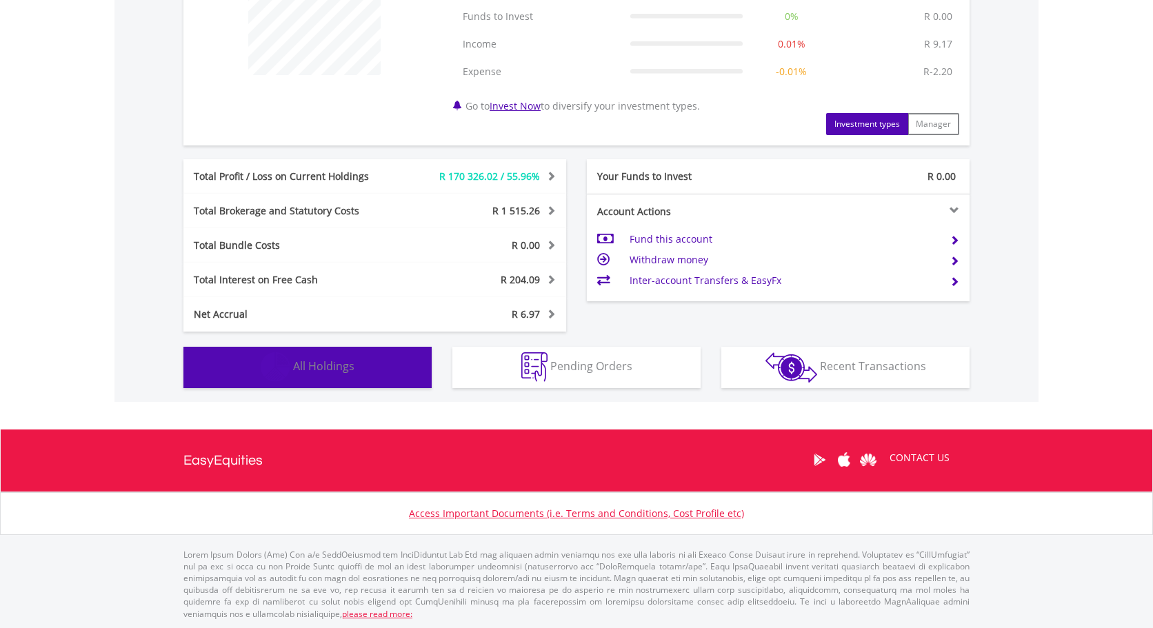
click at [313, 366] on span "All Holdings" at bounding box center [323, 366] width 61 height 15
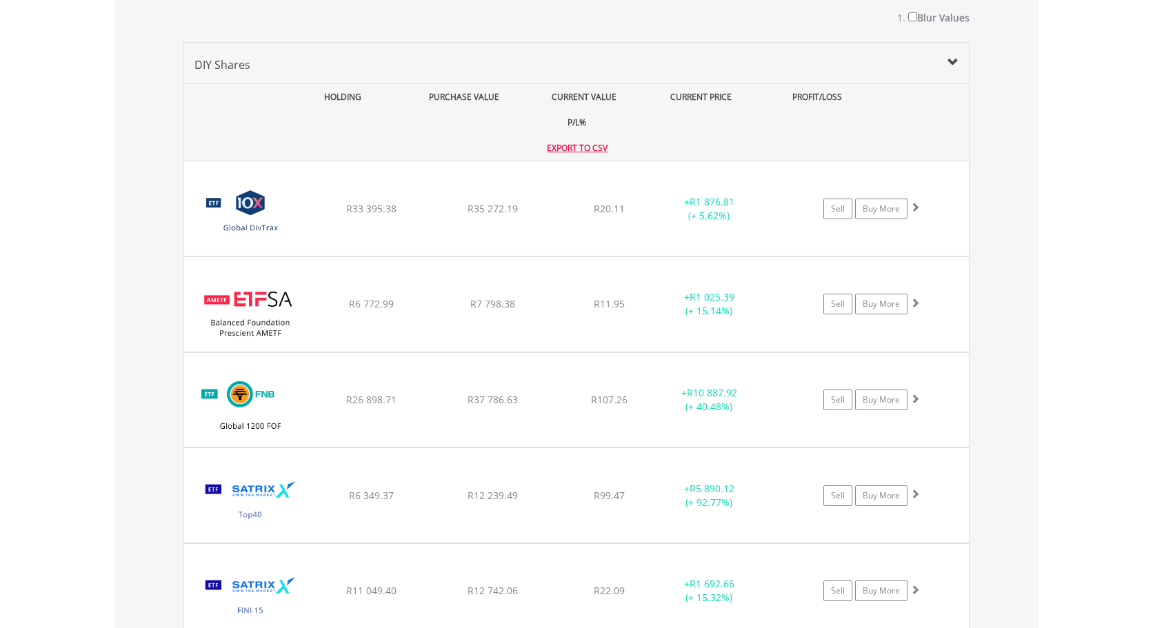
scroll to position [967, 0]
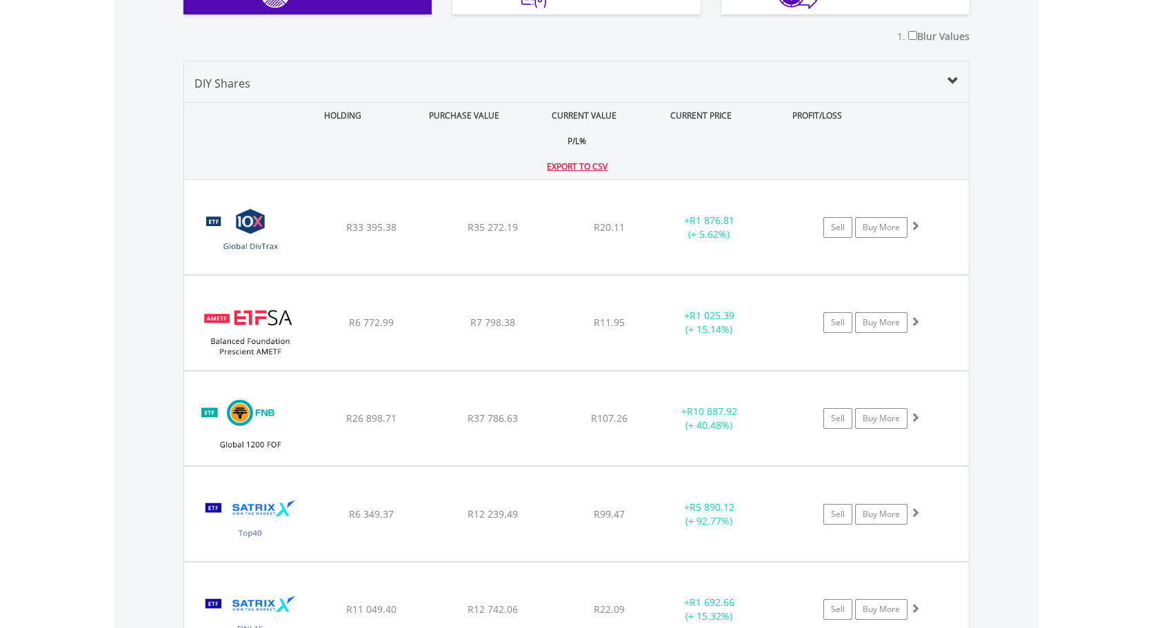
click at [526, 109] on div "CURRENT VALUE" at bounding box center [585, 116] width 118 height 26
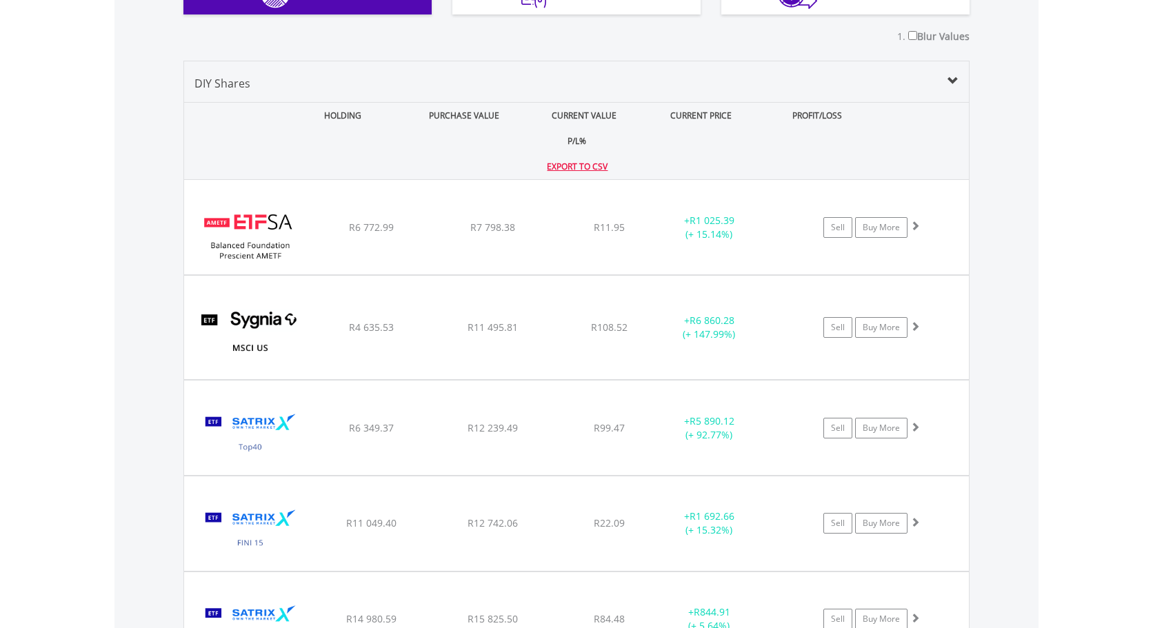
click at [526, 109] on div "CURRENT VALUE" at bounding box center [585, 116] width 118 height 26
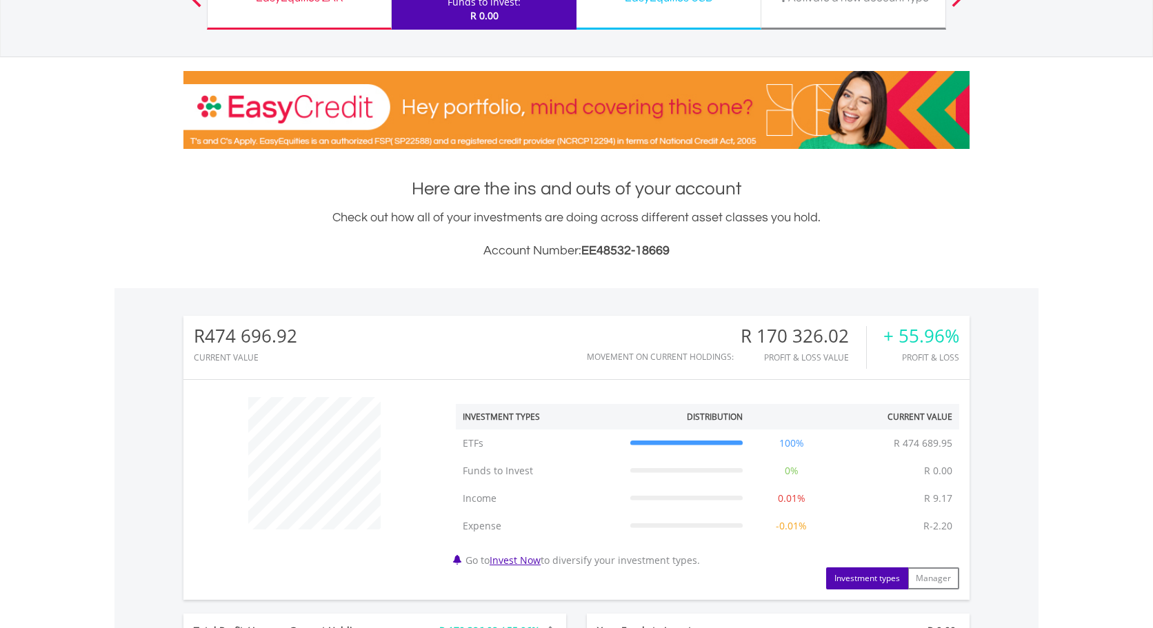
scroll to position [0, 0]
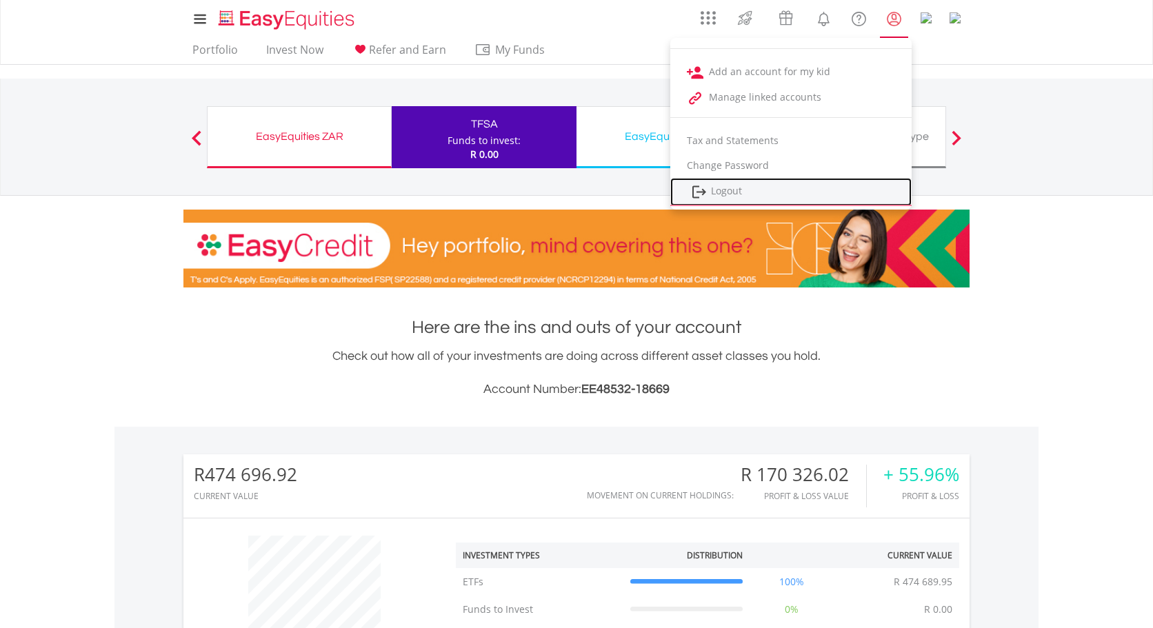
click at [773, 190] on link "Logout" at bounding box center [790, 192] width 241 height 28
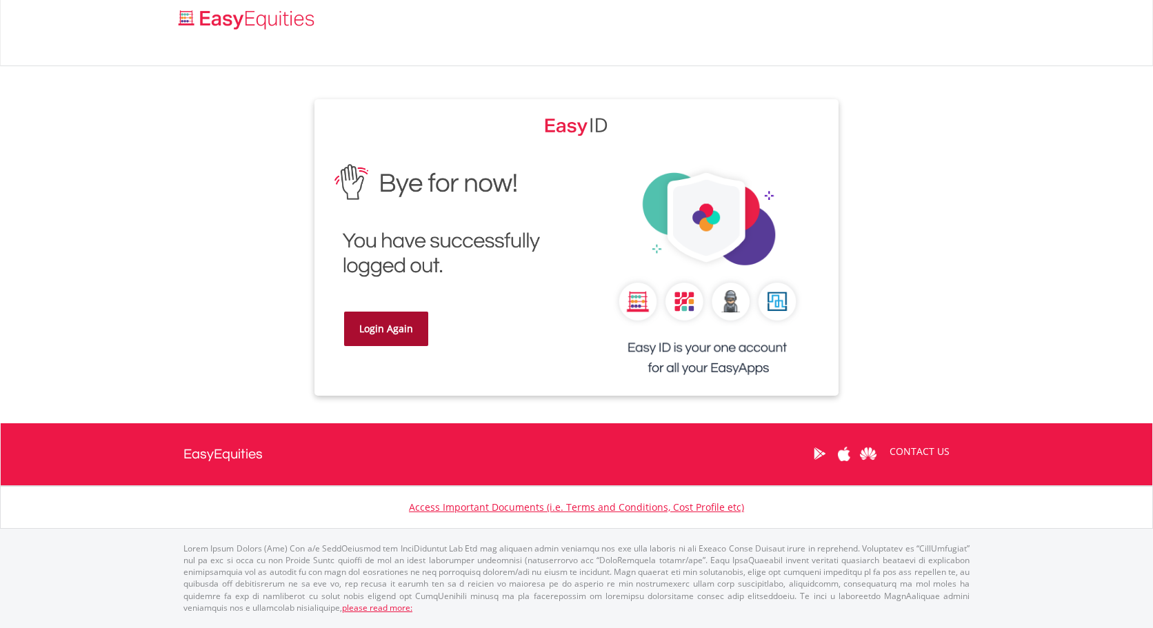
click at [386, 323] on link "Login Again" at bounding box center [386, 329] width 84 height 34
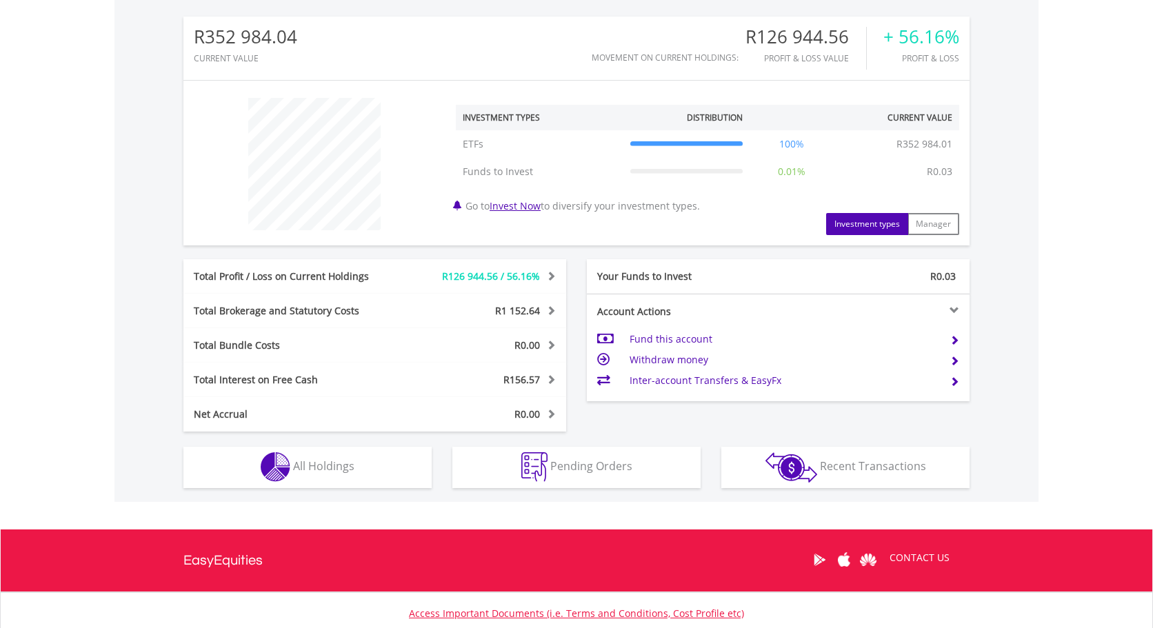
scroll to position [443, 0]
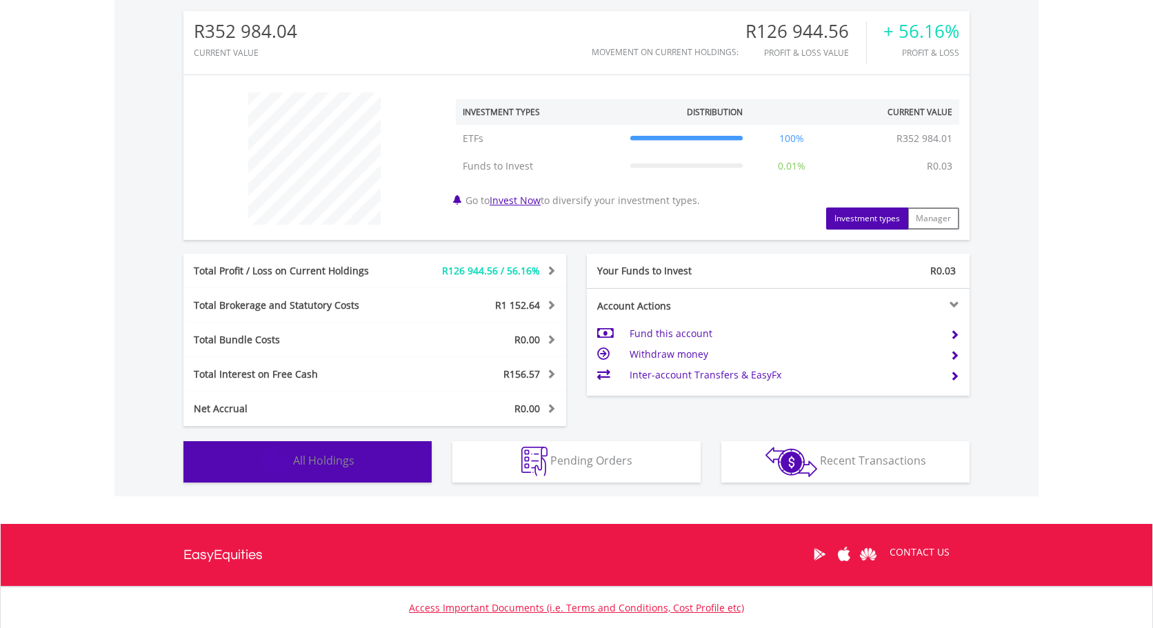
click at [328, 471] on button "Holdings All Holdings" at bounding box center [307, 461] width 248 height 41
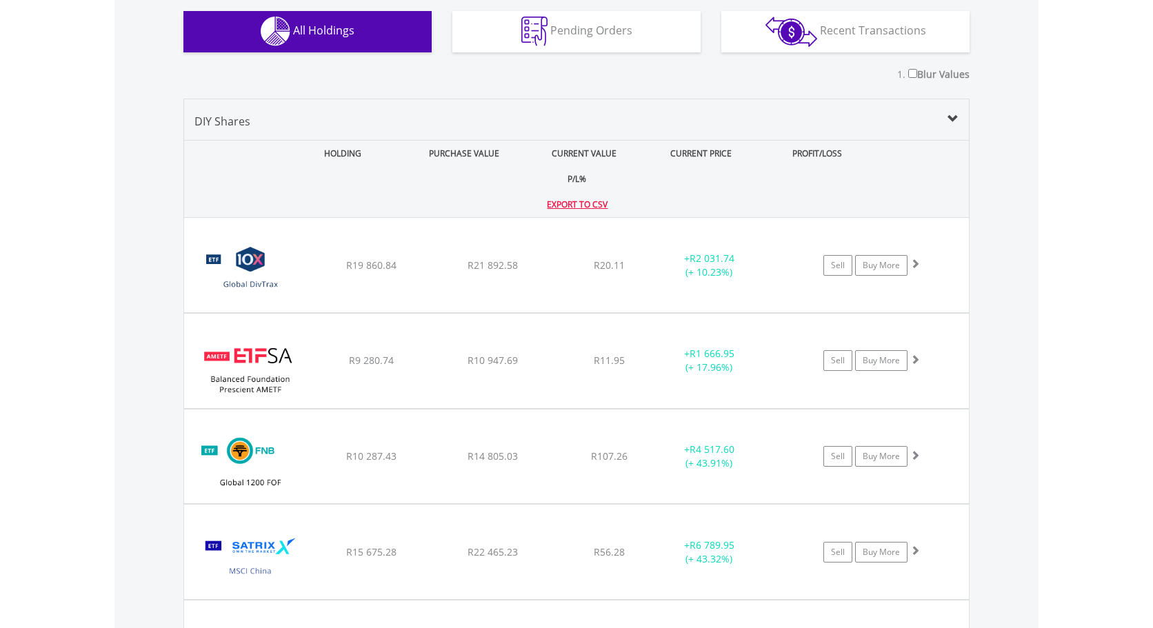
scroll to position [855, 0]
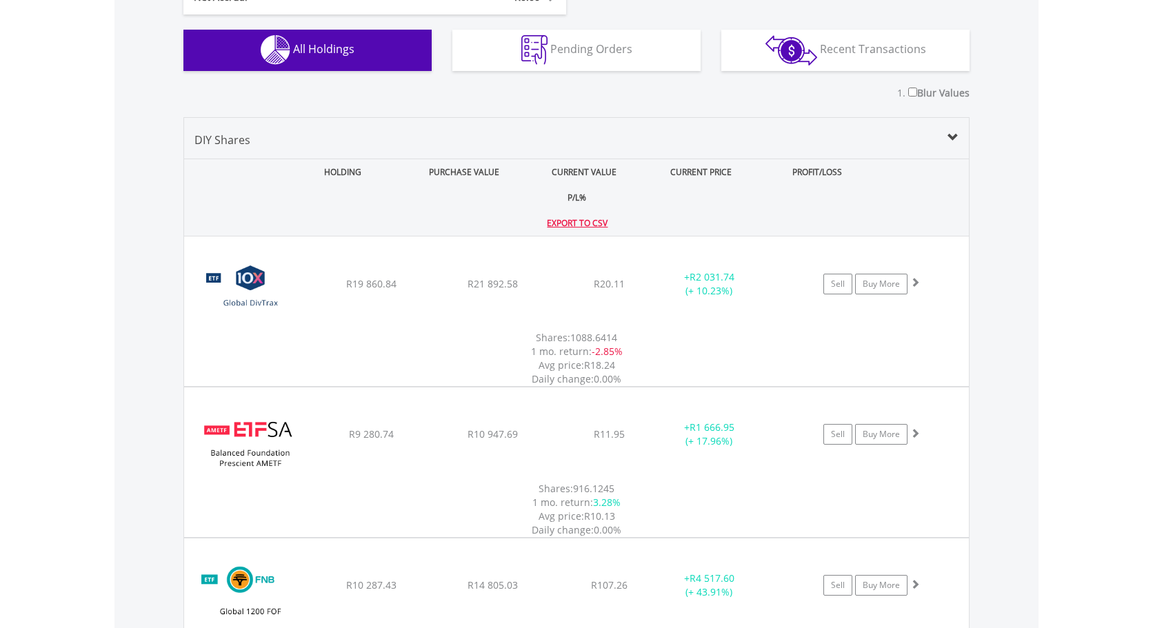
click at [526, 182] on div "CURRENT VALUE" at bounding box center [585, 172] width 118 height 26
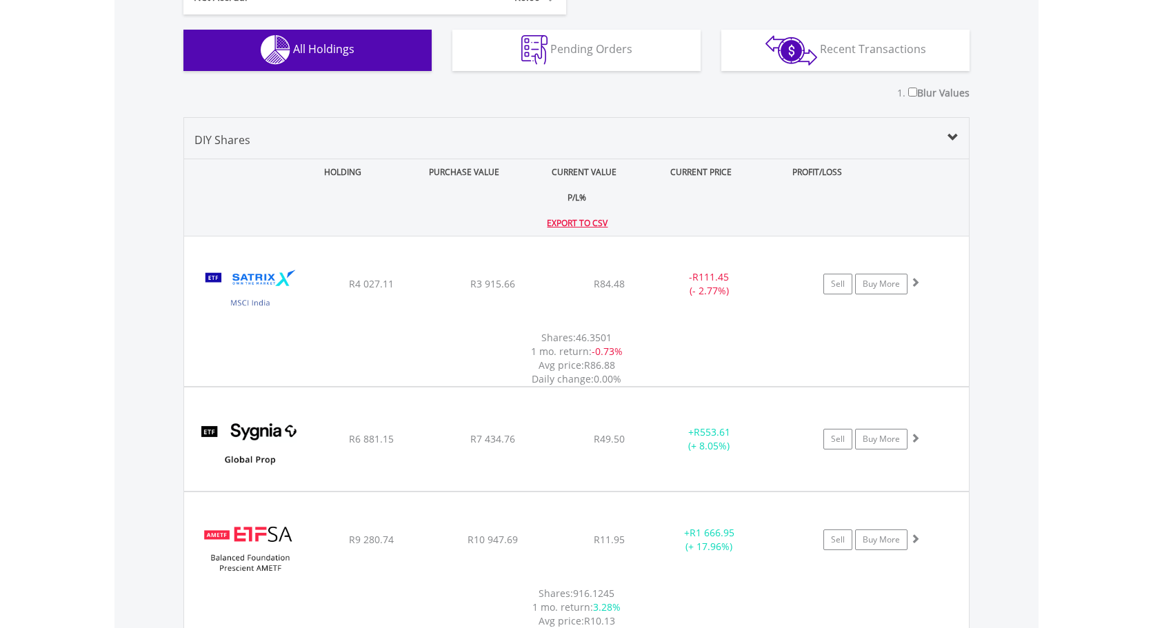
click at [526, 182] on div "CURRENT VALUE" at bounding box center [585, 172] width 118 height 26
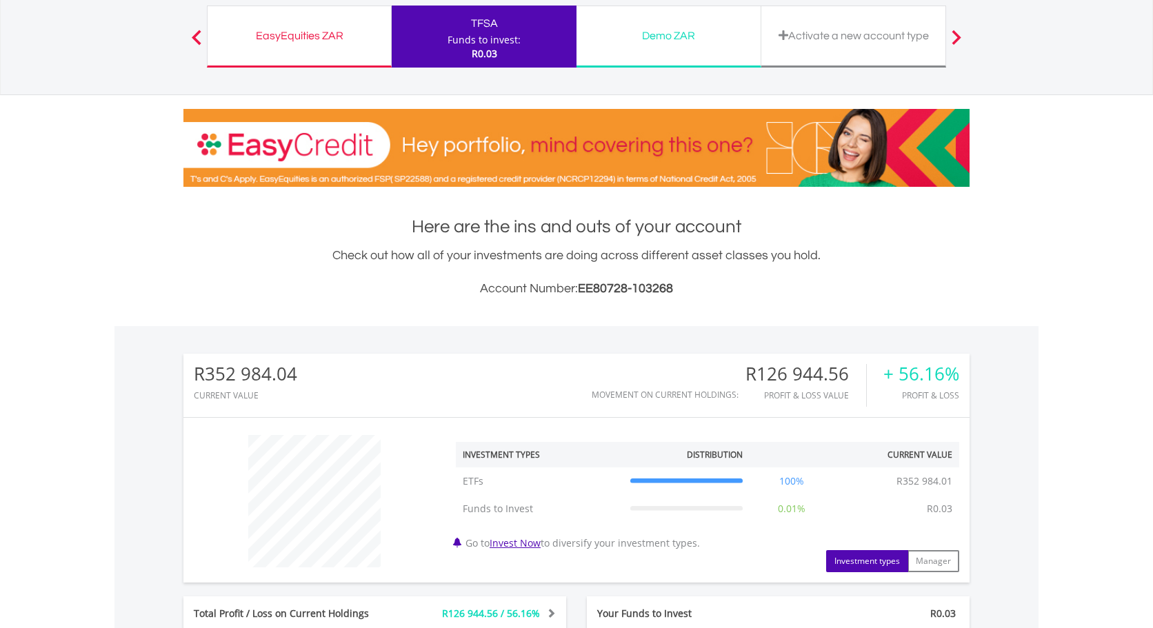
scroll to position [0, 0]
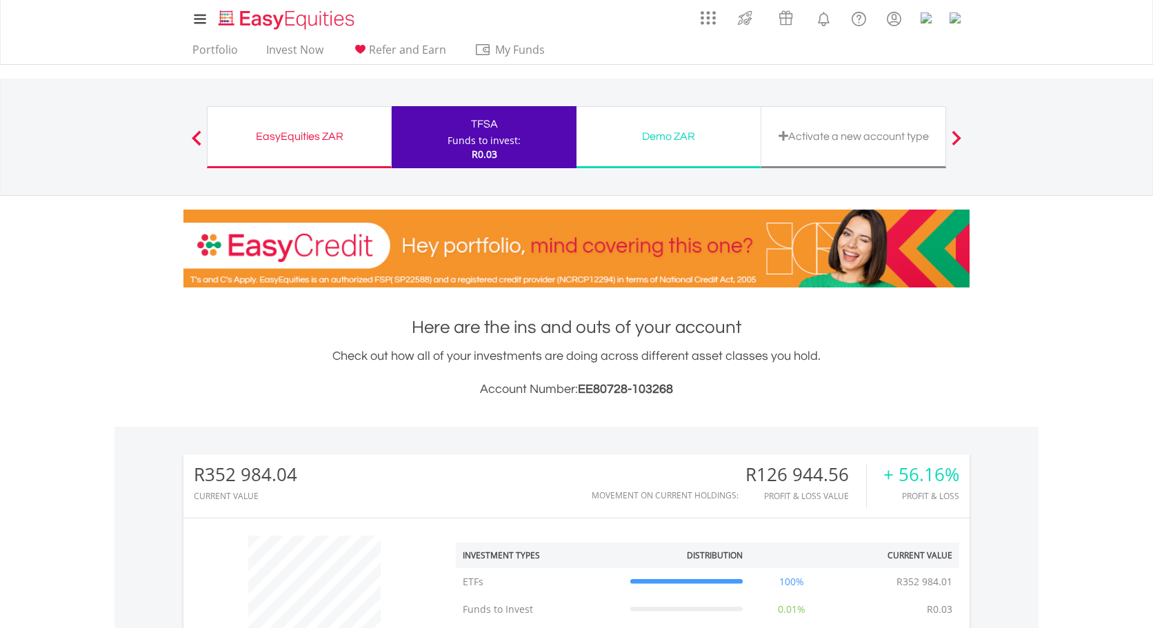
click at [323, 145] on div "EasyEquities ZAR" at bounding box center [299, 136] width 167 height 19
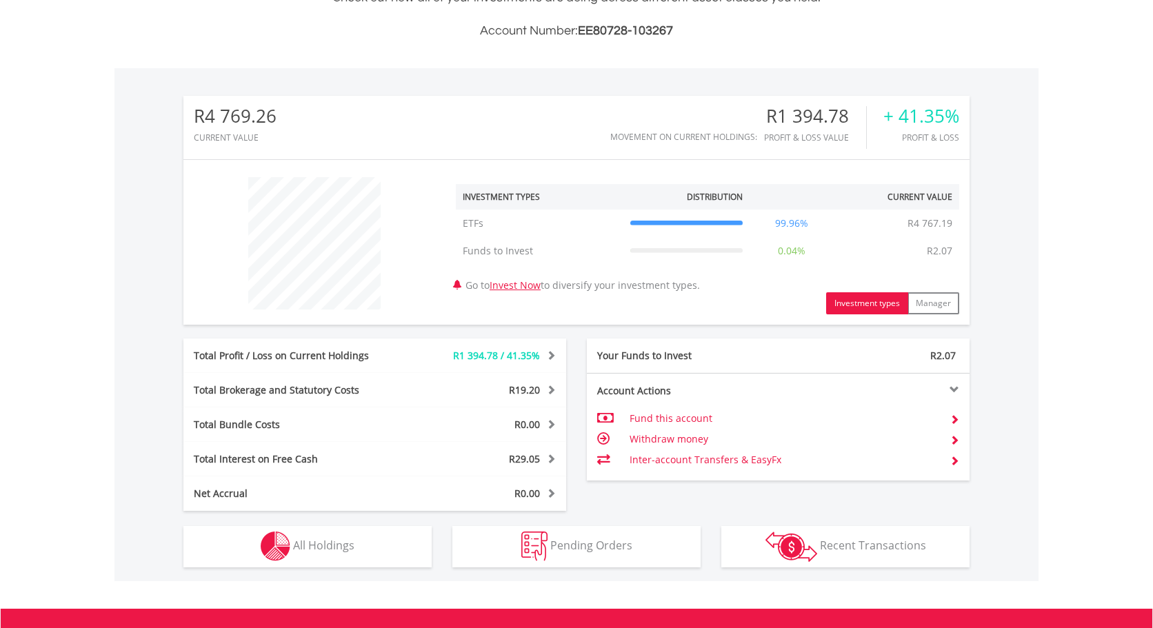
scroll to position [365, 0]
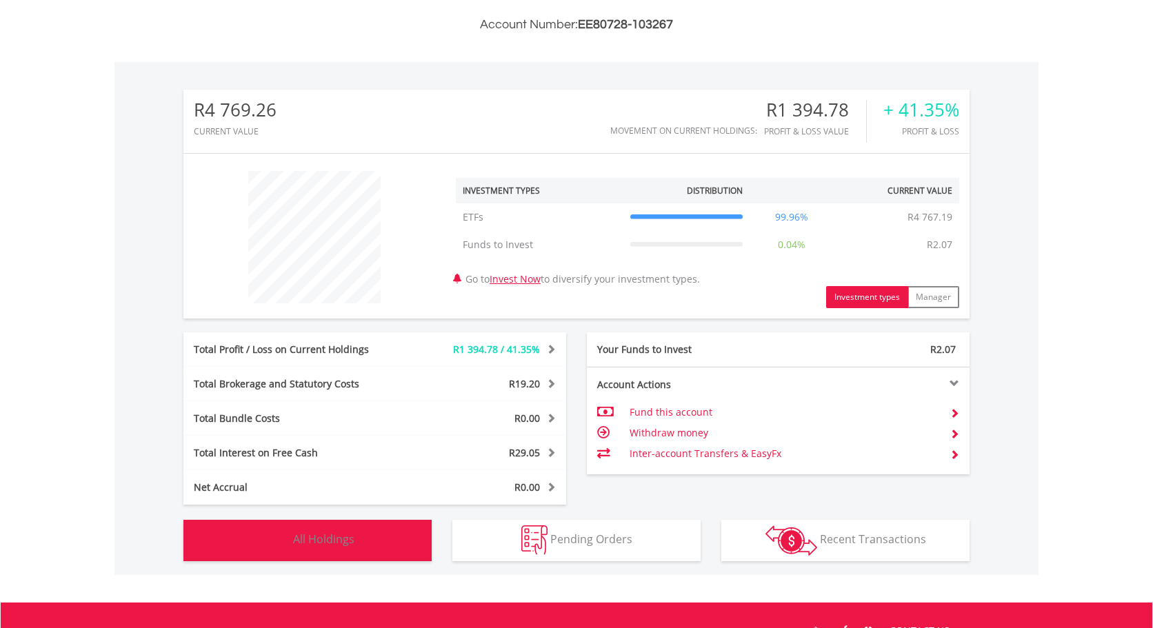
click at [256, 546] on button "Holdings All Holdings" at bounding box center [307, 540] width 248 height 41
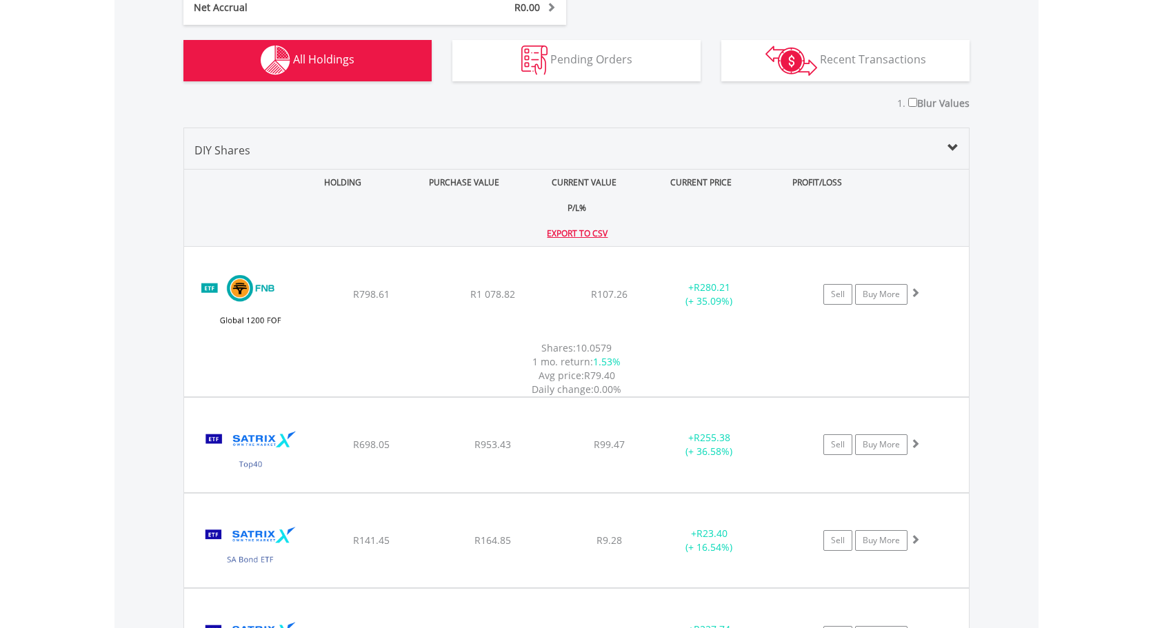
scroll to position [766, 0]
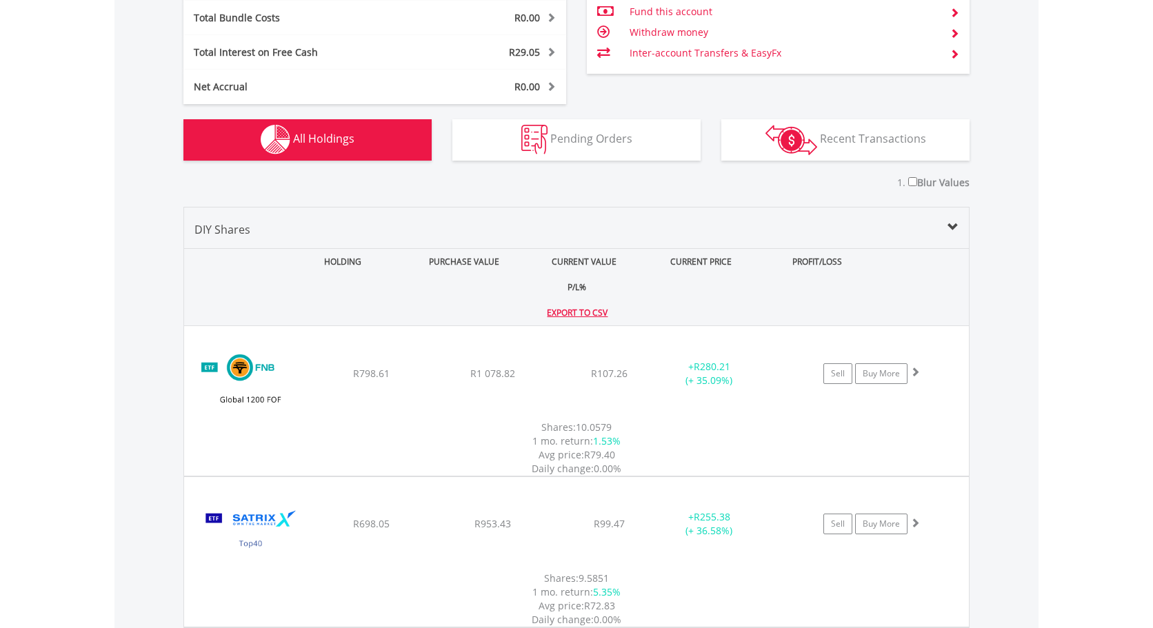
click at [526, 274] on div "CURRENT VALUE" at bounding box center [585, 262] width 118 height 26
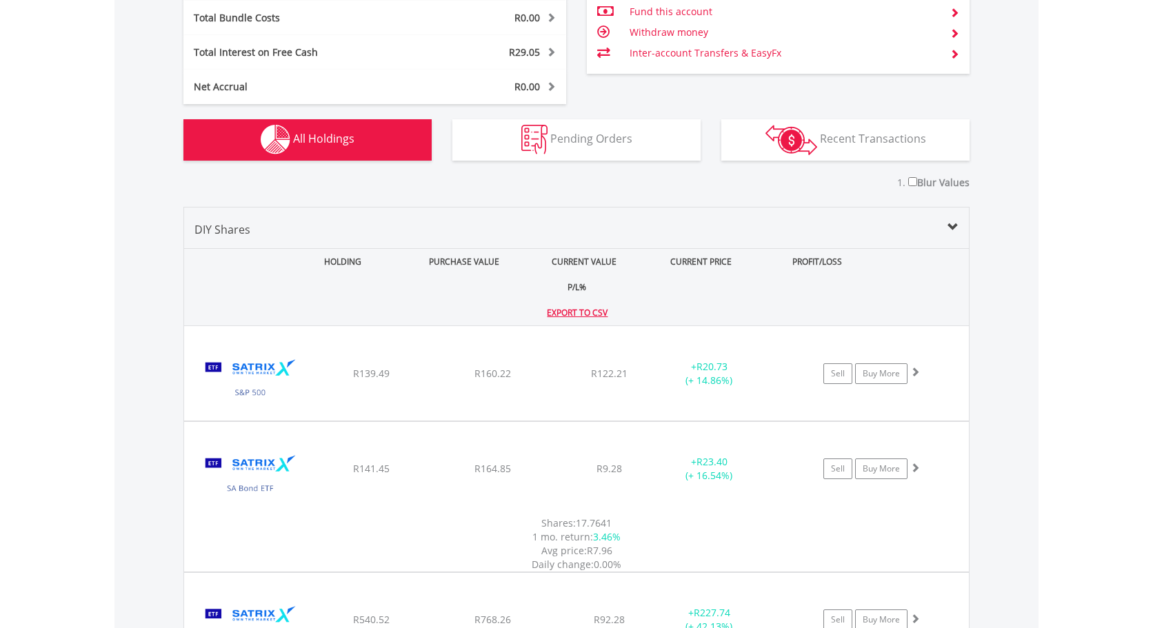
click at [526, 274] on div "CURRENT VALUE" at bounding box center [585, 262] width 118 height 26
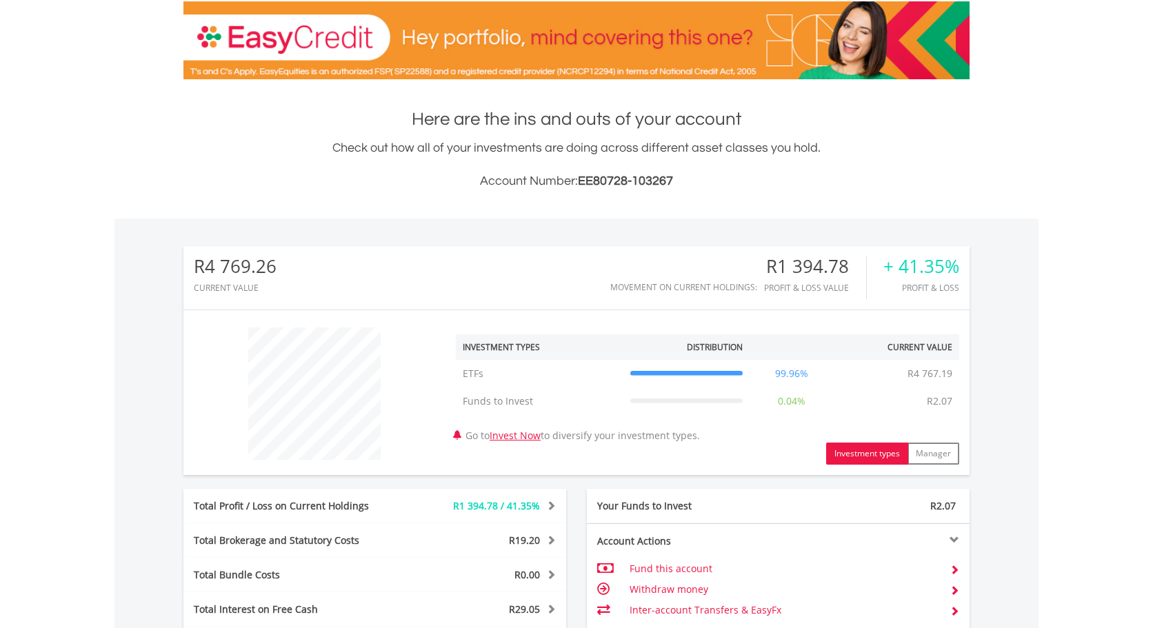
scroll to position [0, 0]
